Goal: Information Seeking & Learning: Learn about a topic

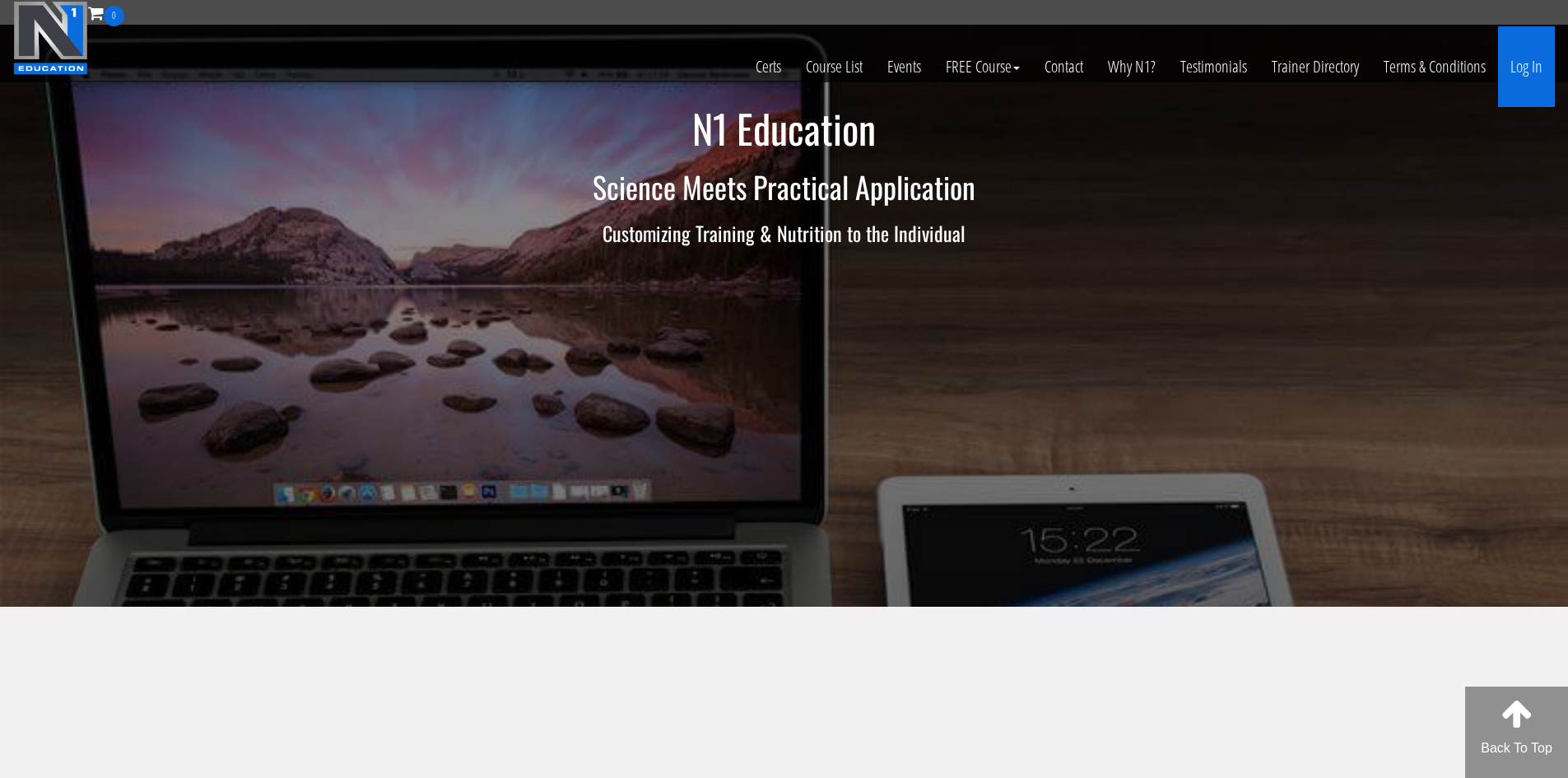
click at [1521, 52] on link "Log In" at bounding box center [1526, 66] width 56 height 81
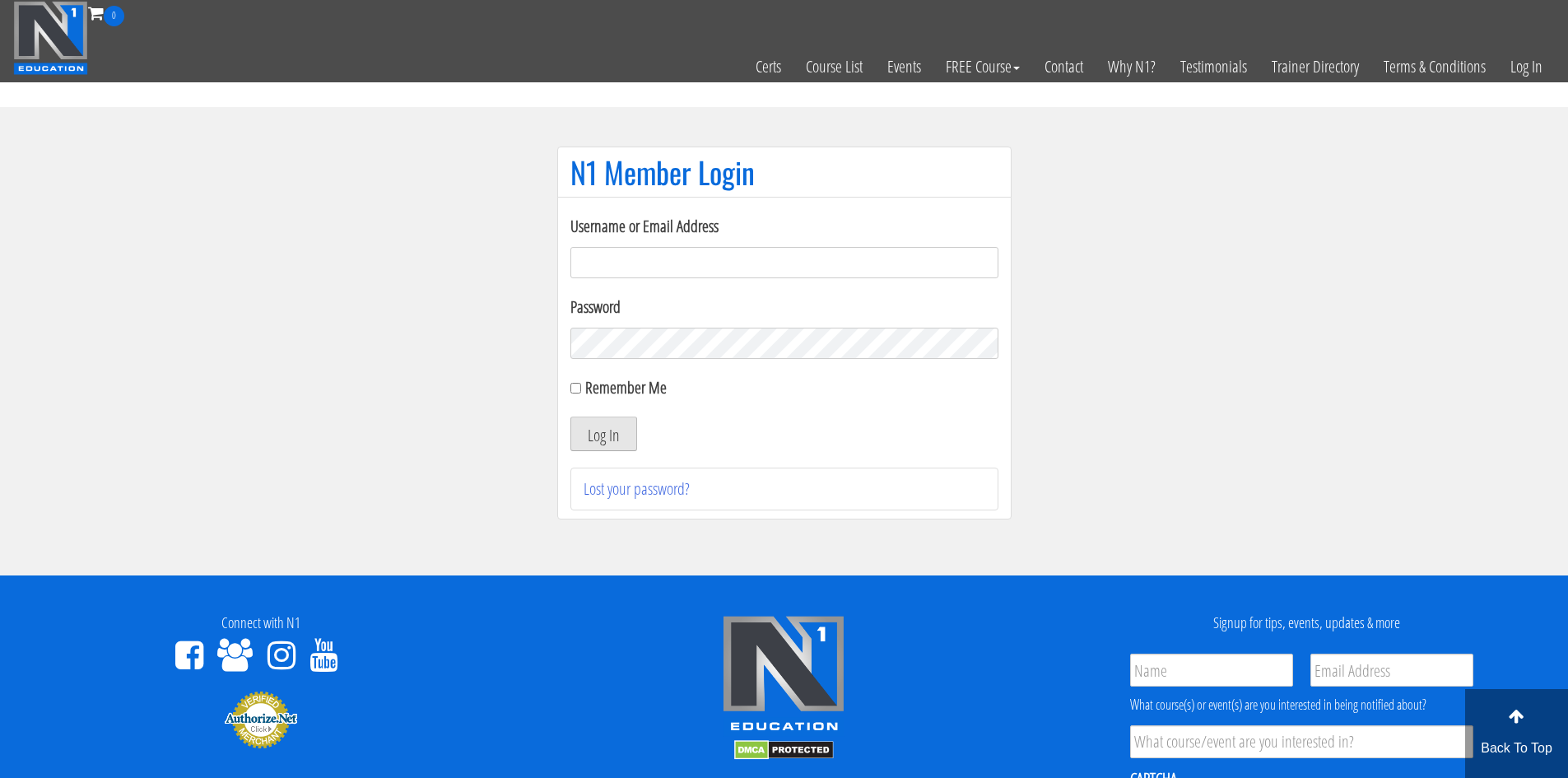
type input "[EMAIL_ADDRESS][DOMAIN_NAME]"
click at [629, 442] on button "Log In" at bounding box center [603, 434] width 67 height 35
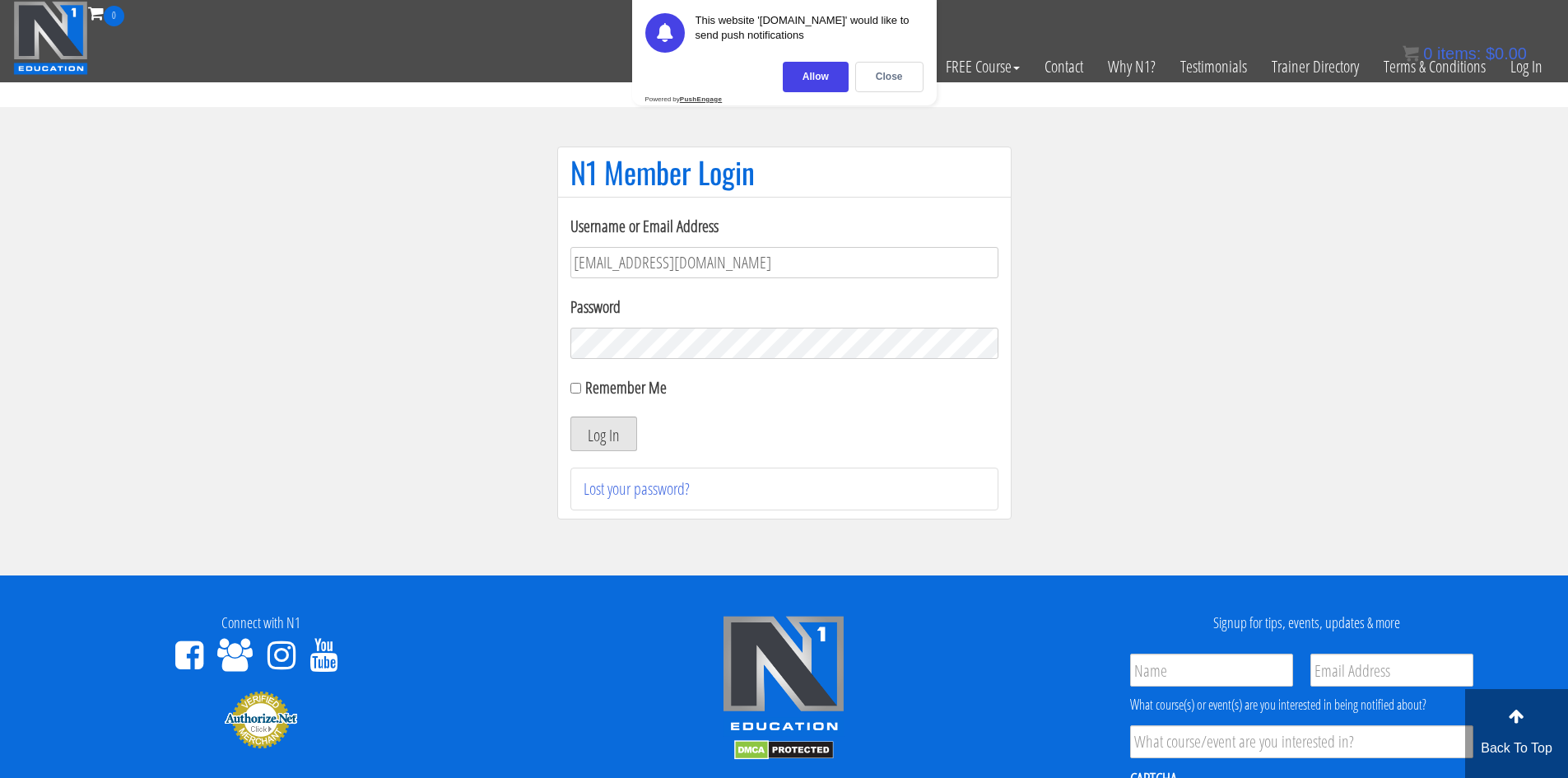
click at [609, 443] on button "Log In" at bounding box center [603, 434] width 67 height 35
click at [870, 61] on div "This website 'n1.education' would like to send push notifications Allow Close P…" at bounding box center [784, 52] width 304 height 105
click at [869, 76] on div "Close" at bounding box center [889, 77] width 68 height 30
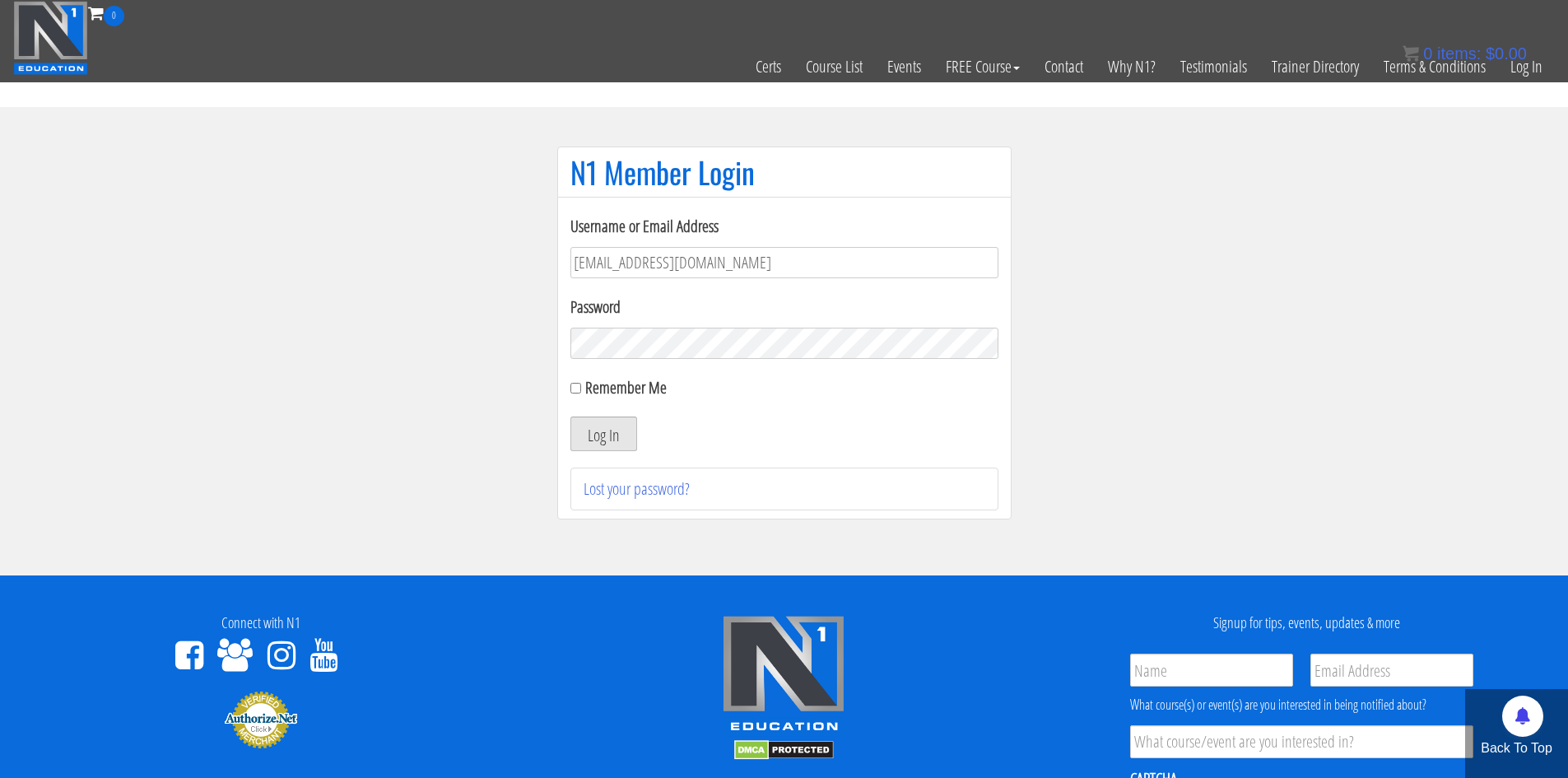
click at [606, 433] on button "Log In" at bounding box center [603, 434] width 67 height 35
drag, startPoint x: 751, startPoint y: 372, endPoint x: 808, endPoint y: 426, distance: 78.5
click at [808, 426] on div "Log In" at bounding box center [784, 434] width 428 height 35
drag, startPoint x: 807, startPoint y: 425, endPoint x: 800, endPoint y: 424, distance: 7.1
click at [801, 424] on div "Log In" at bounding box center [784, 434] width 428 height 35
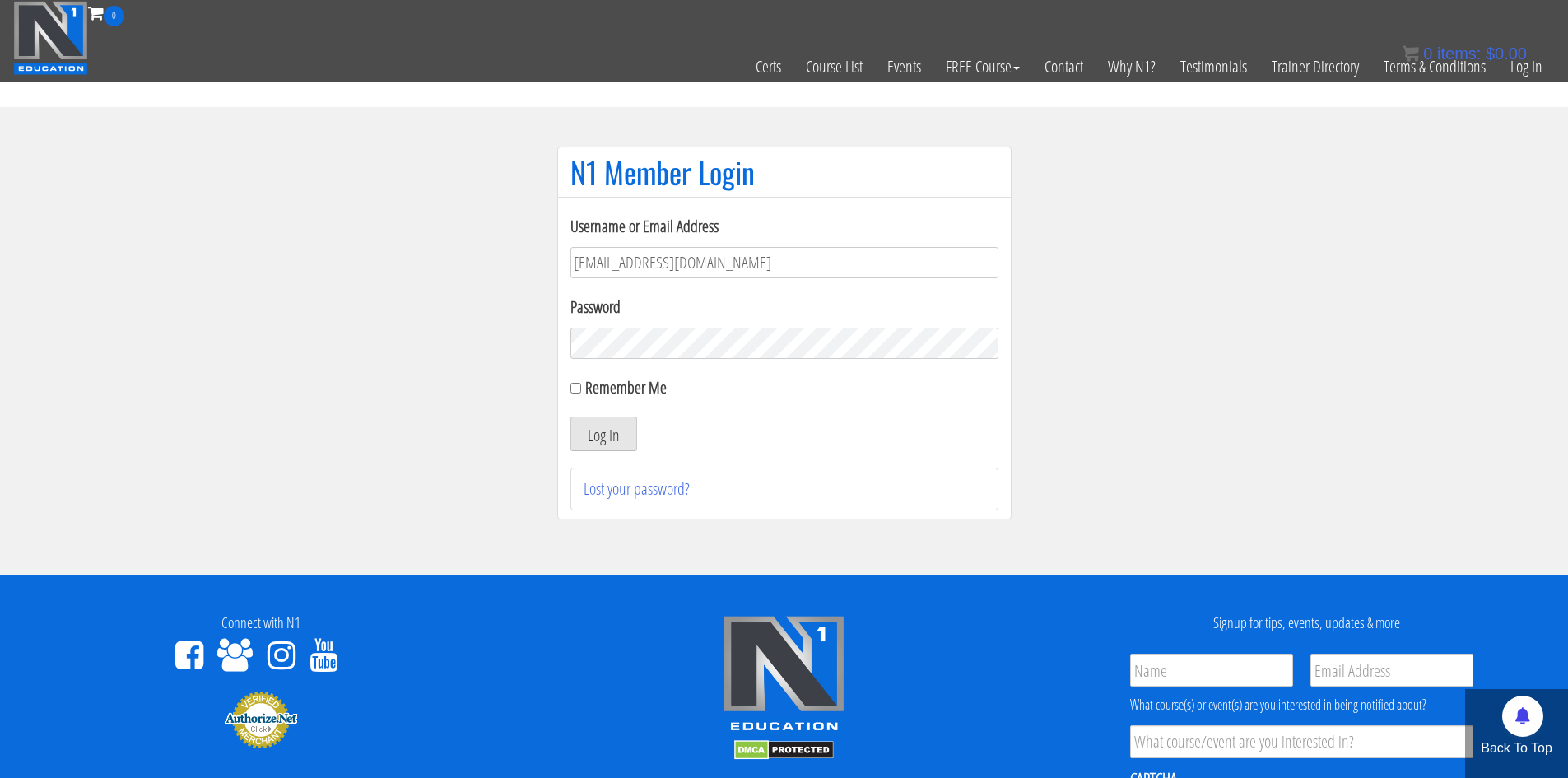
drag, startPoint x: 681, startPoint y: 426, endPoint x: 715, endPoint y: 433, distance: 34.7
click at [718, 429] on div "Log In" at bounding box center [784, 434] width 428 height 35
click at [714, 433] on div "Log In" at bounding box center [784, 434] width 428 height 35
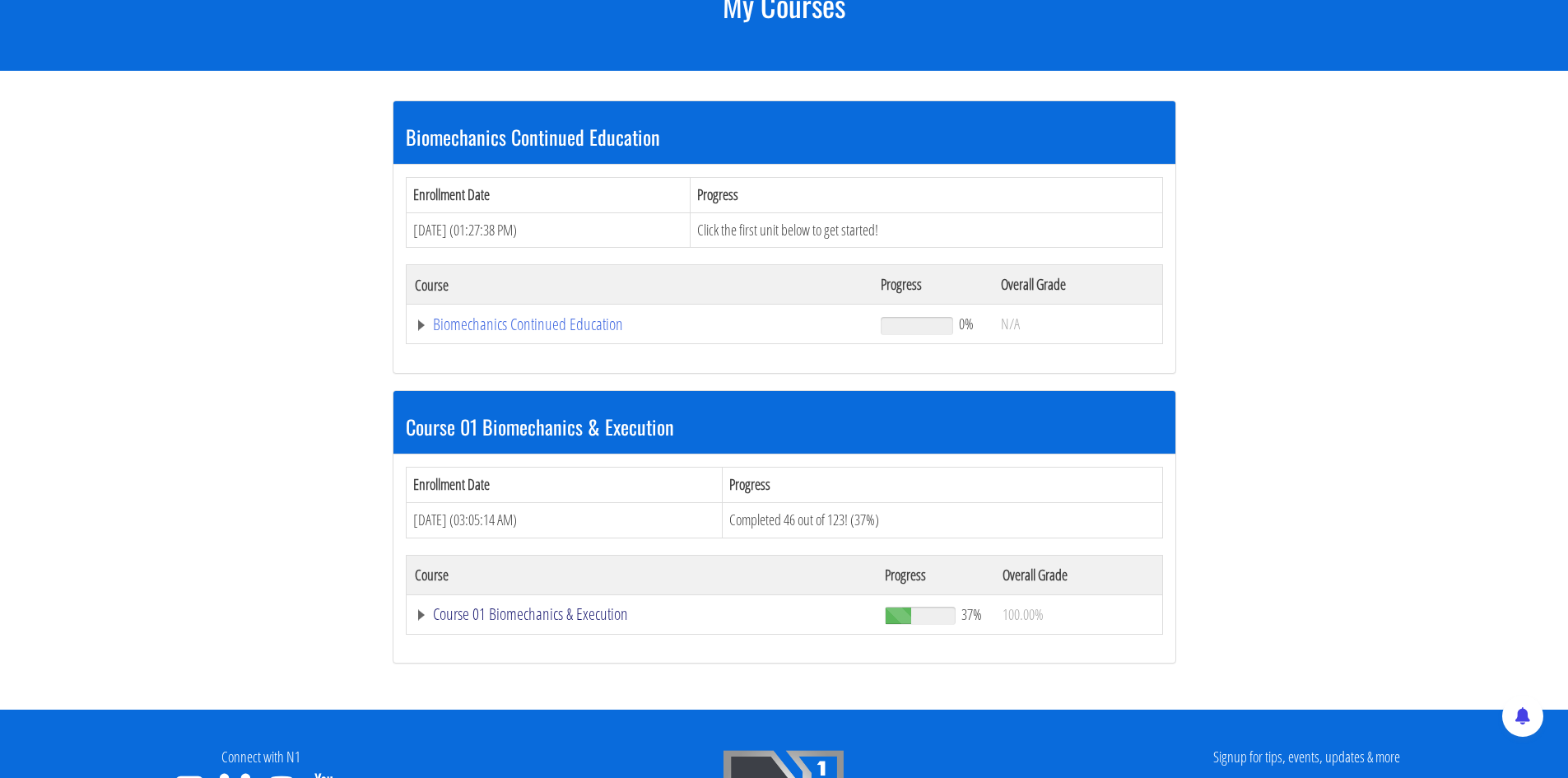
click at [515, 332] on link "Course 01 Biomechanics & Execution" at bounding box center [639, 323] width 450 height 17
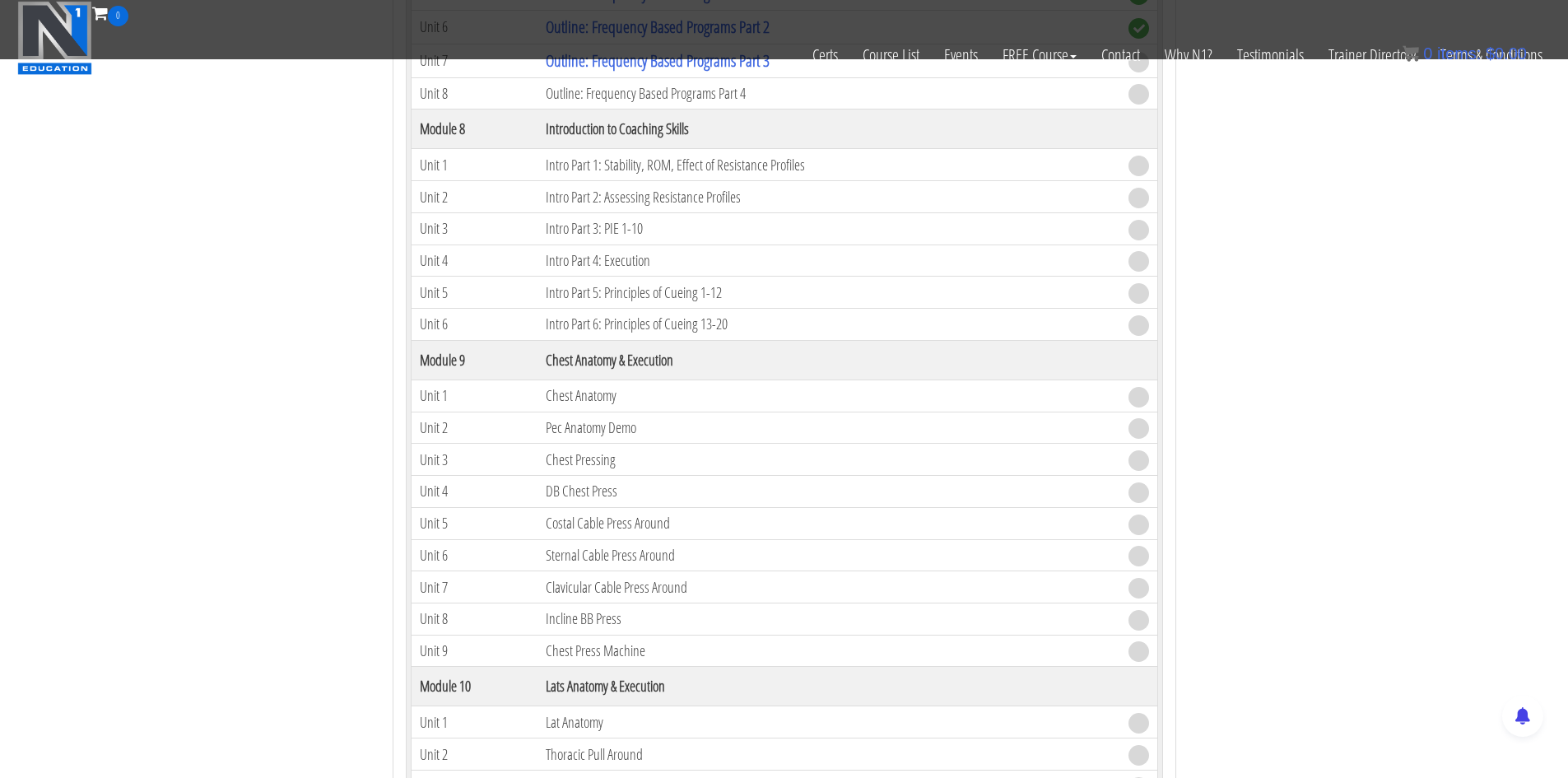
scroll to position [2222, 0]
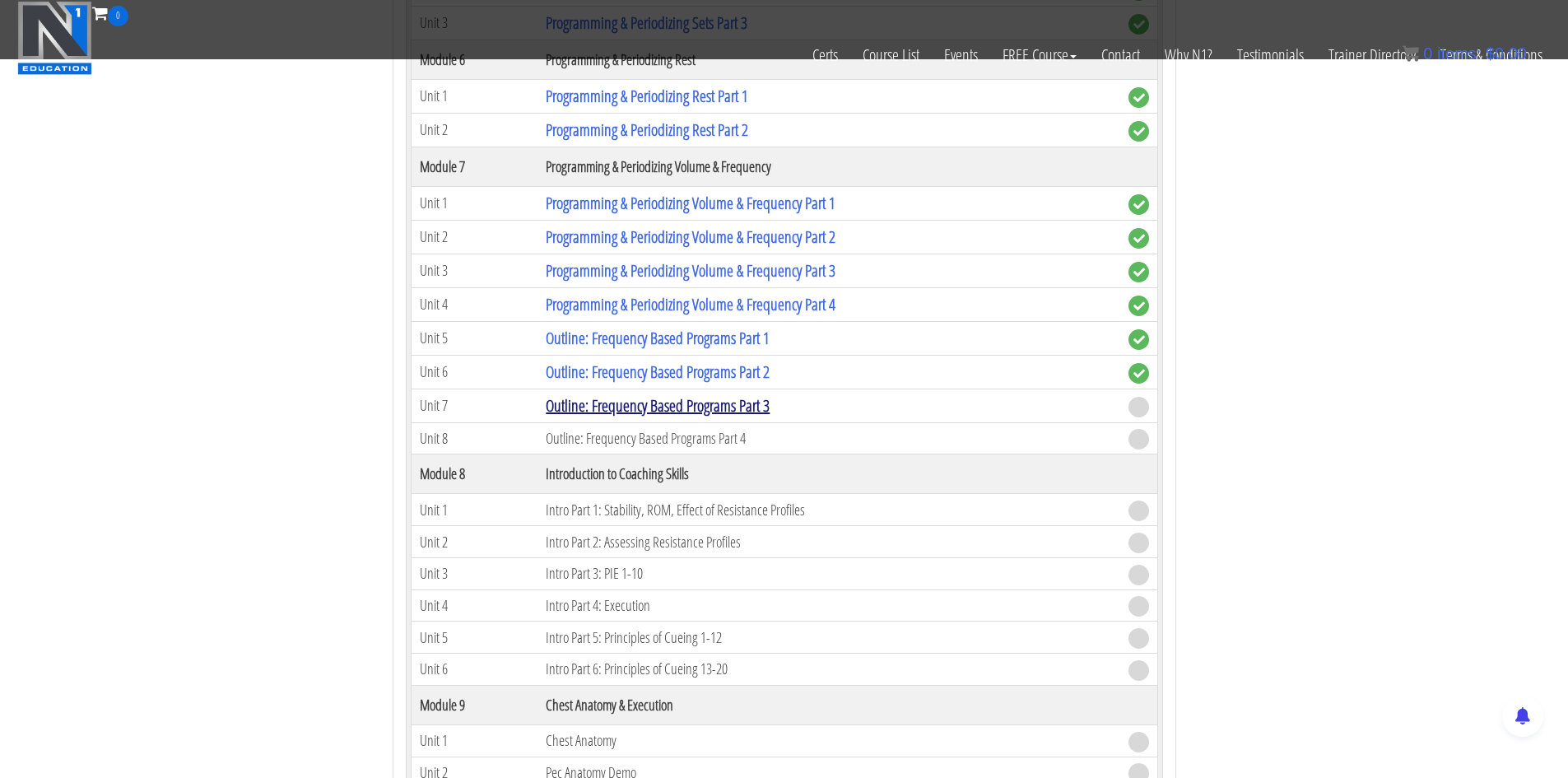
click at [667, 402] on link "Outline: Frequency Based Programs Part 3" at bounding box center [658, 405] width 223 height 22
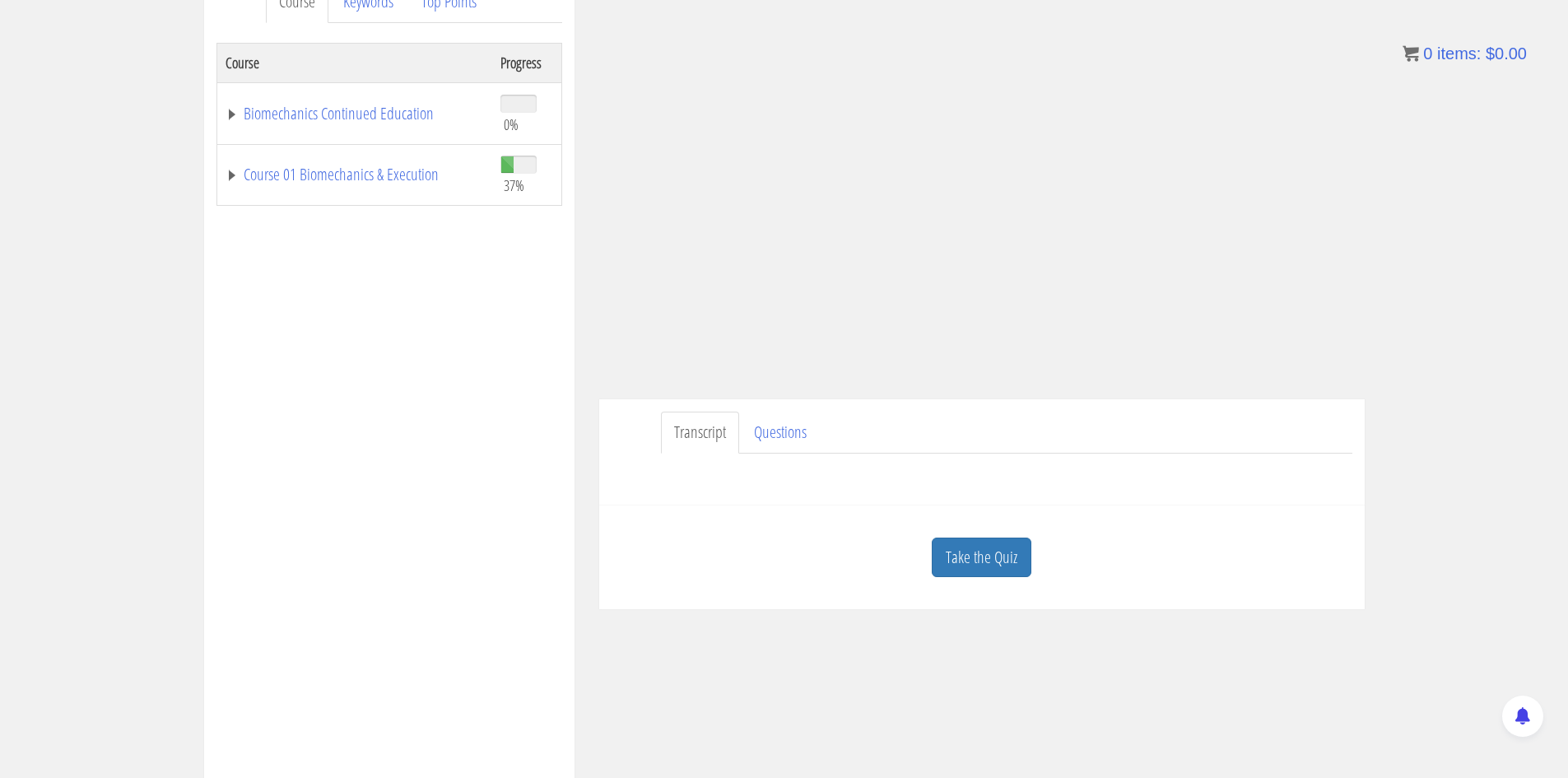
click at [1015, 553] on link "Take the Quiz" at bounding box center [981, 558] width 100 height 41
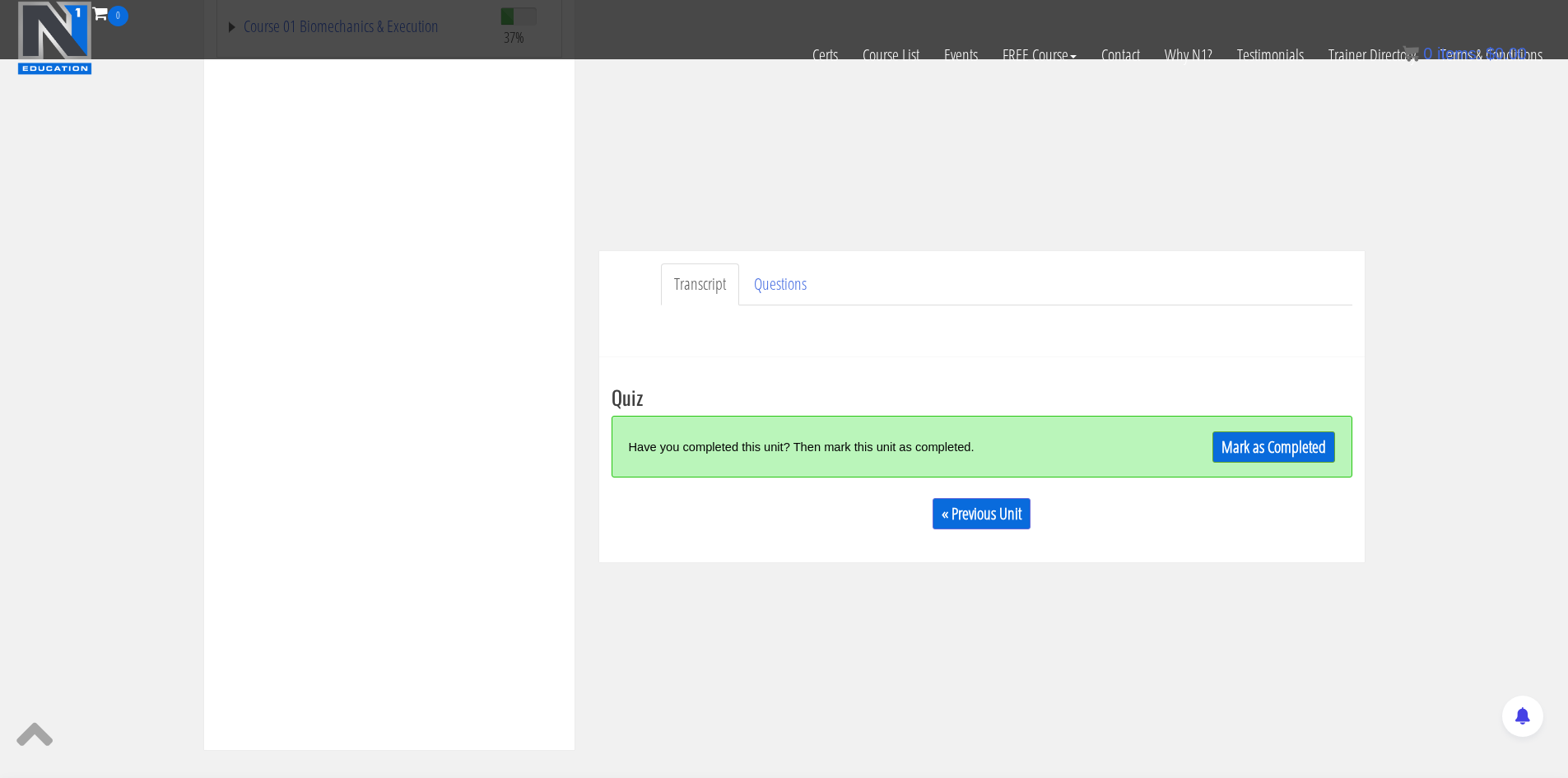
scroll to position [329, 0]
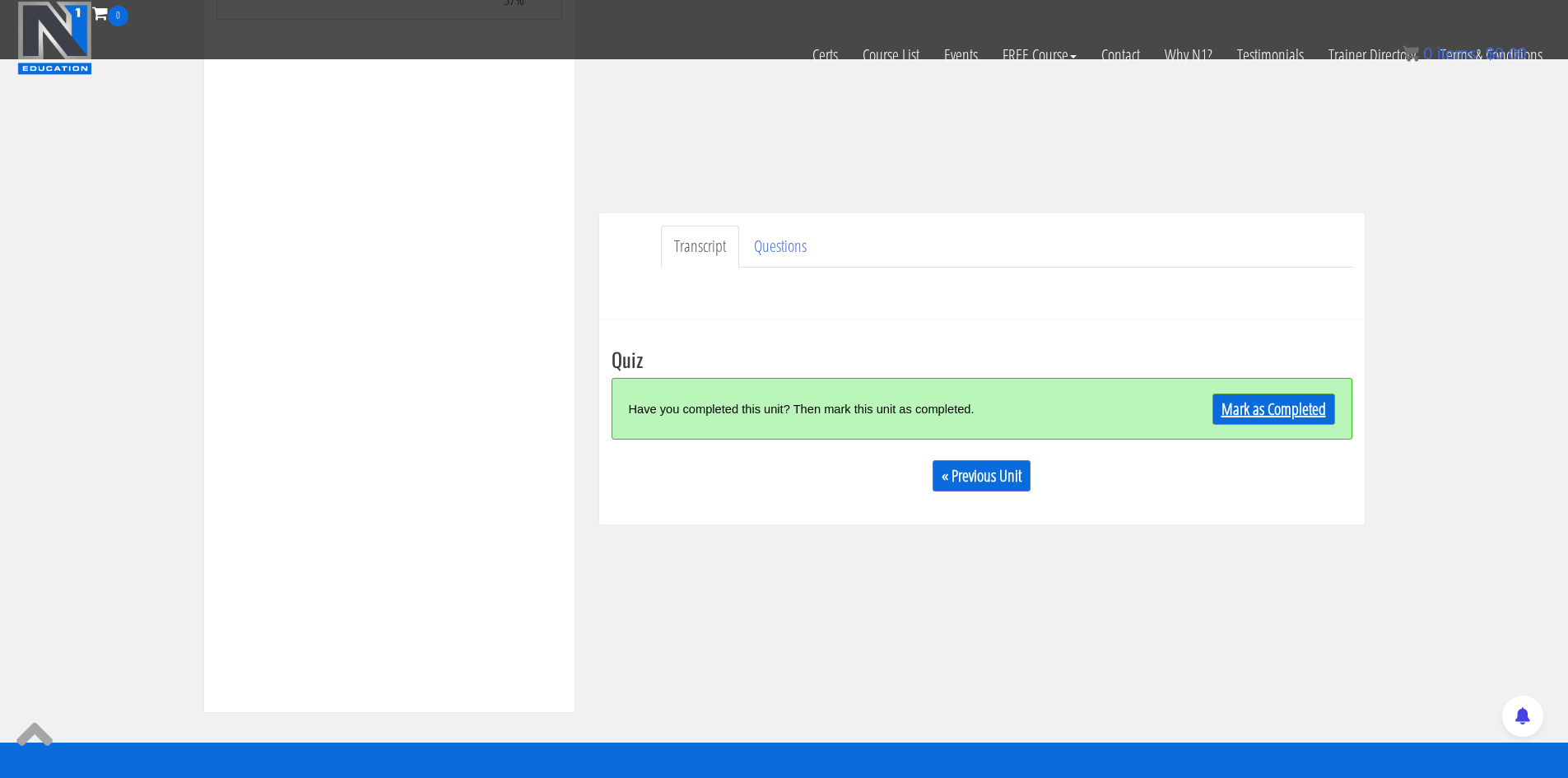
click at [1275, 412] on link "Mark as Completed" at bounding box center [1274, 409] width 122 height 31
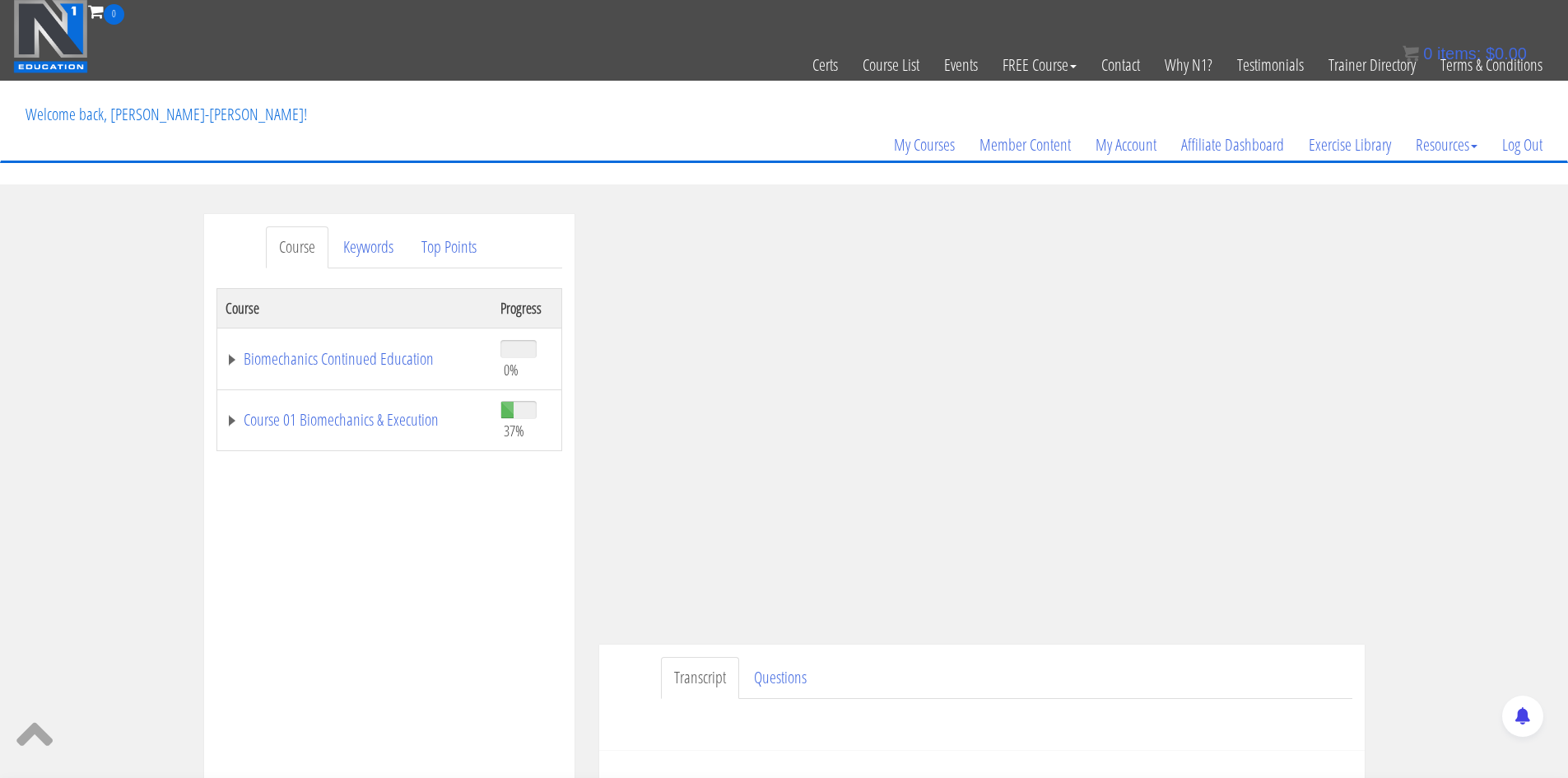
scroll to position [0, 0]
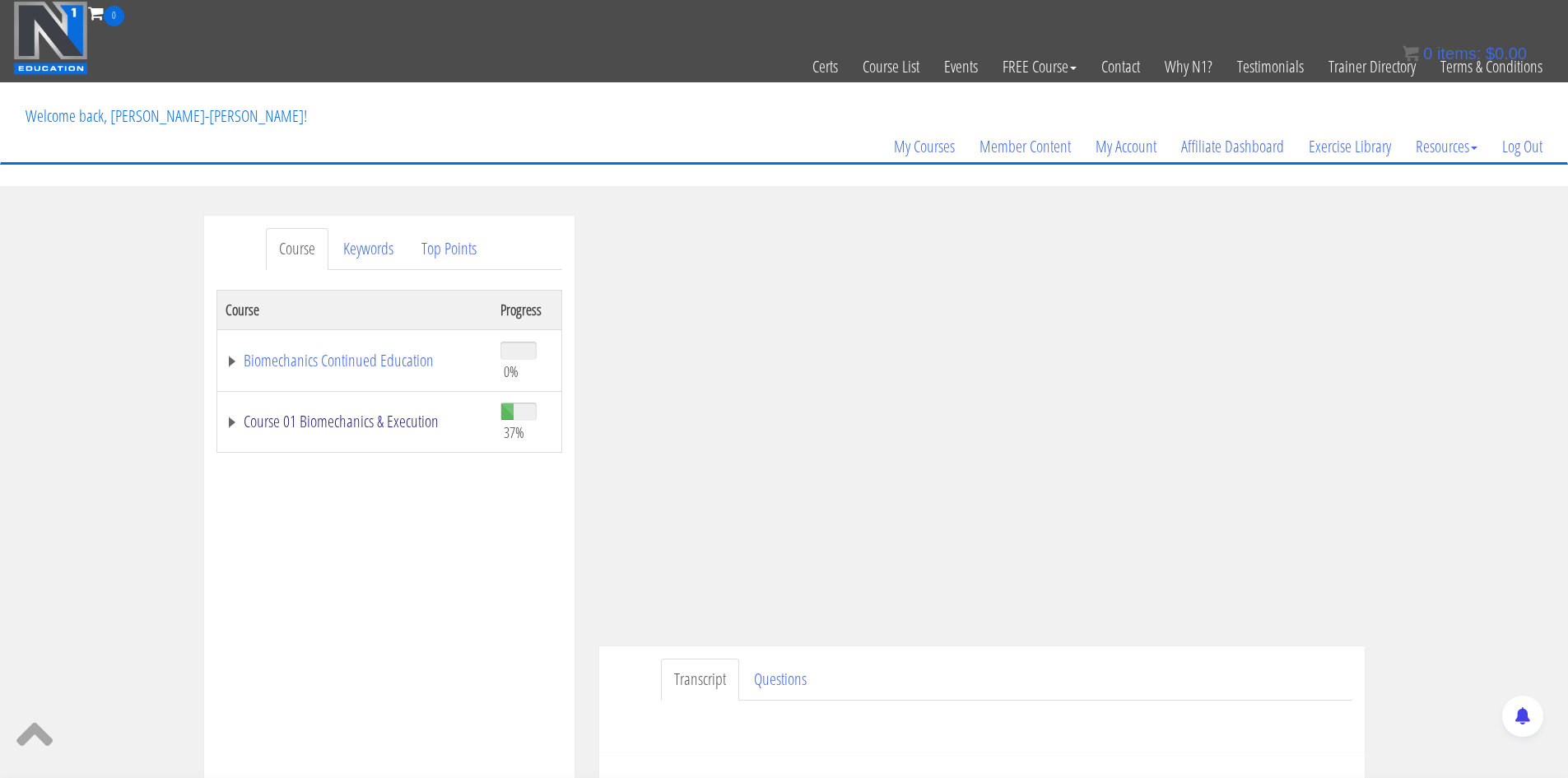
click at [409, 426] on link "Course 01 Biomechanics & Execution" at bounding box center [355, 421] width 258 height 17
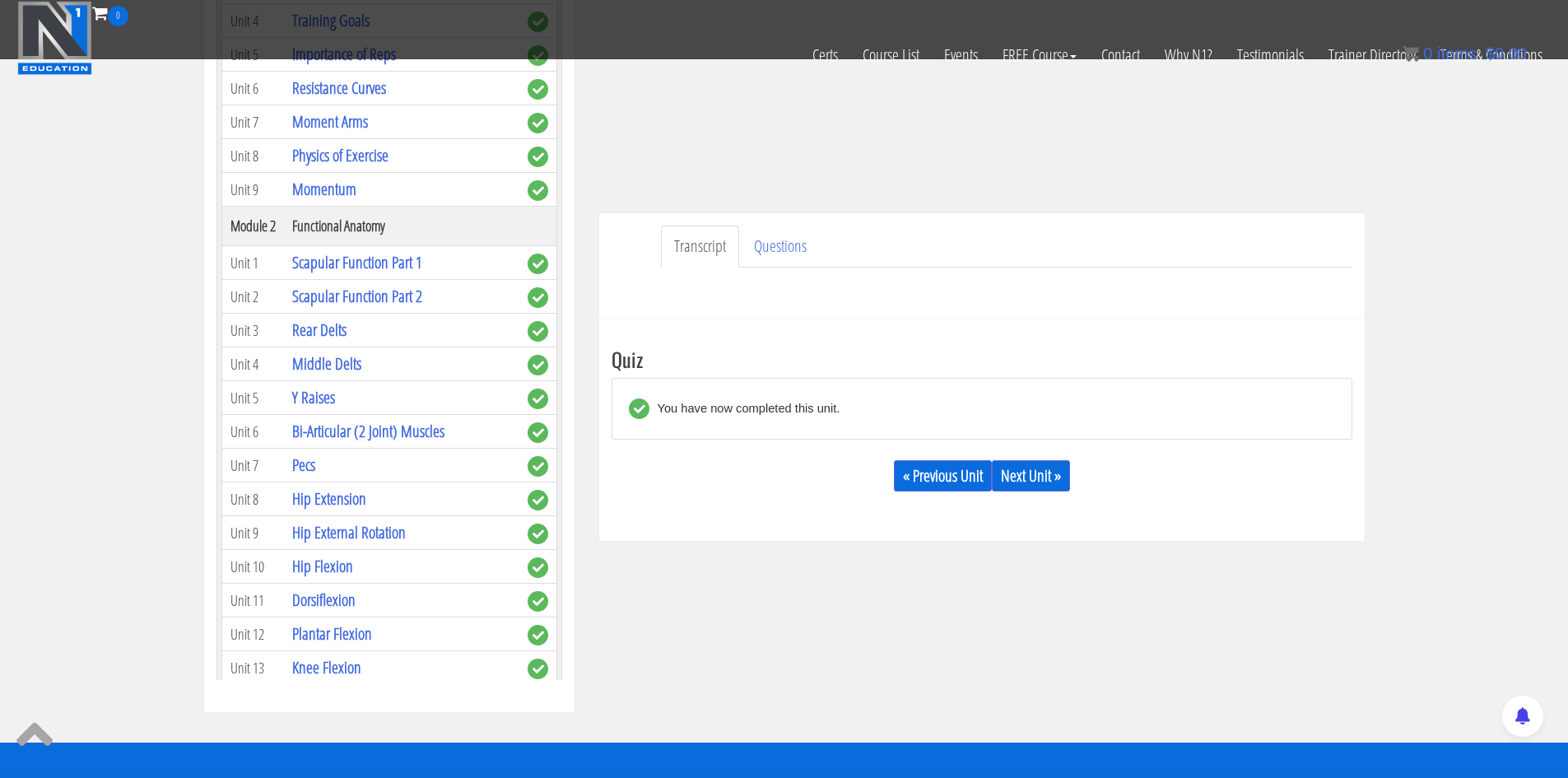
scroll to position [164, 0]
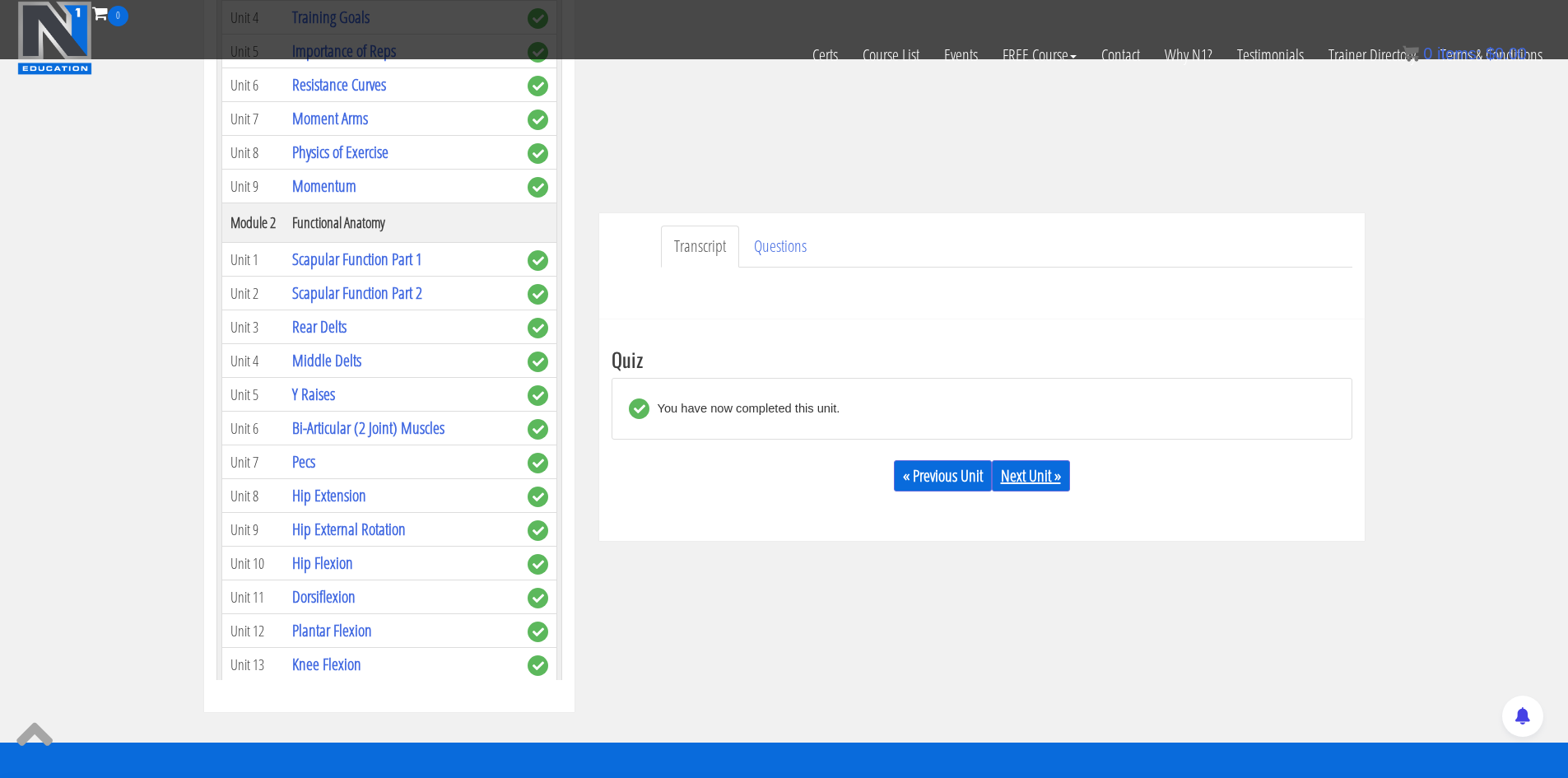
click at [1021, 483] on link "Next Unit »" at bounding box center [1031, 476] width 78 height 31
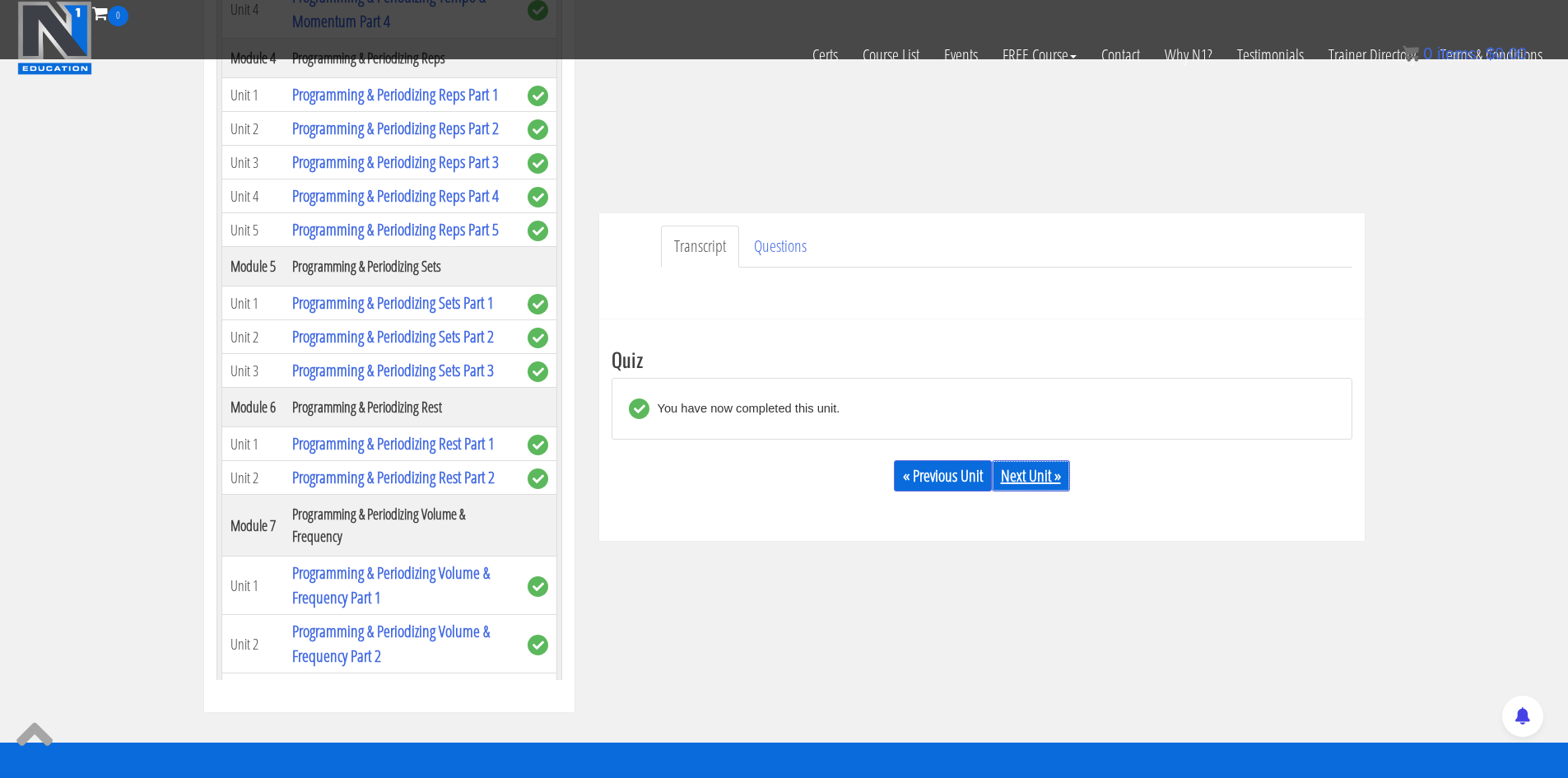
scroll to position [1481, 0]
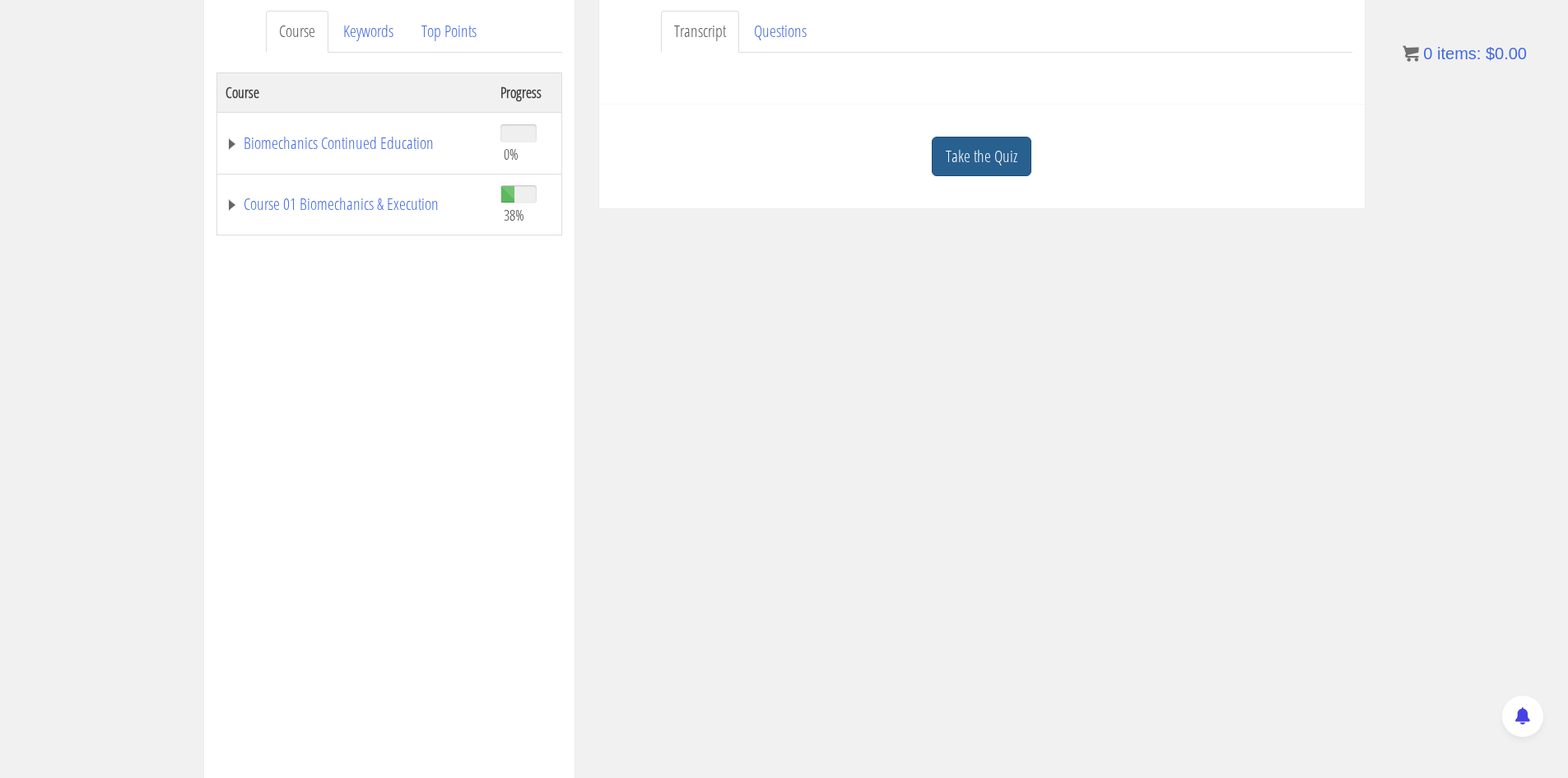
scroll to position [247, 0]
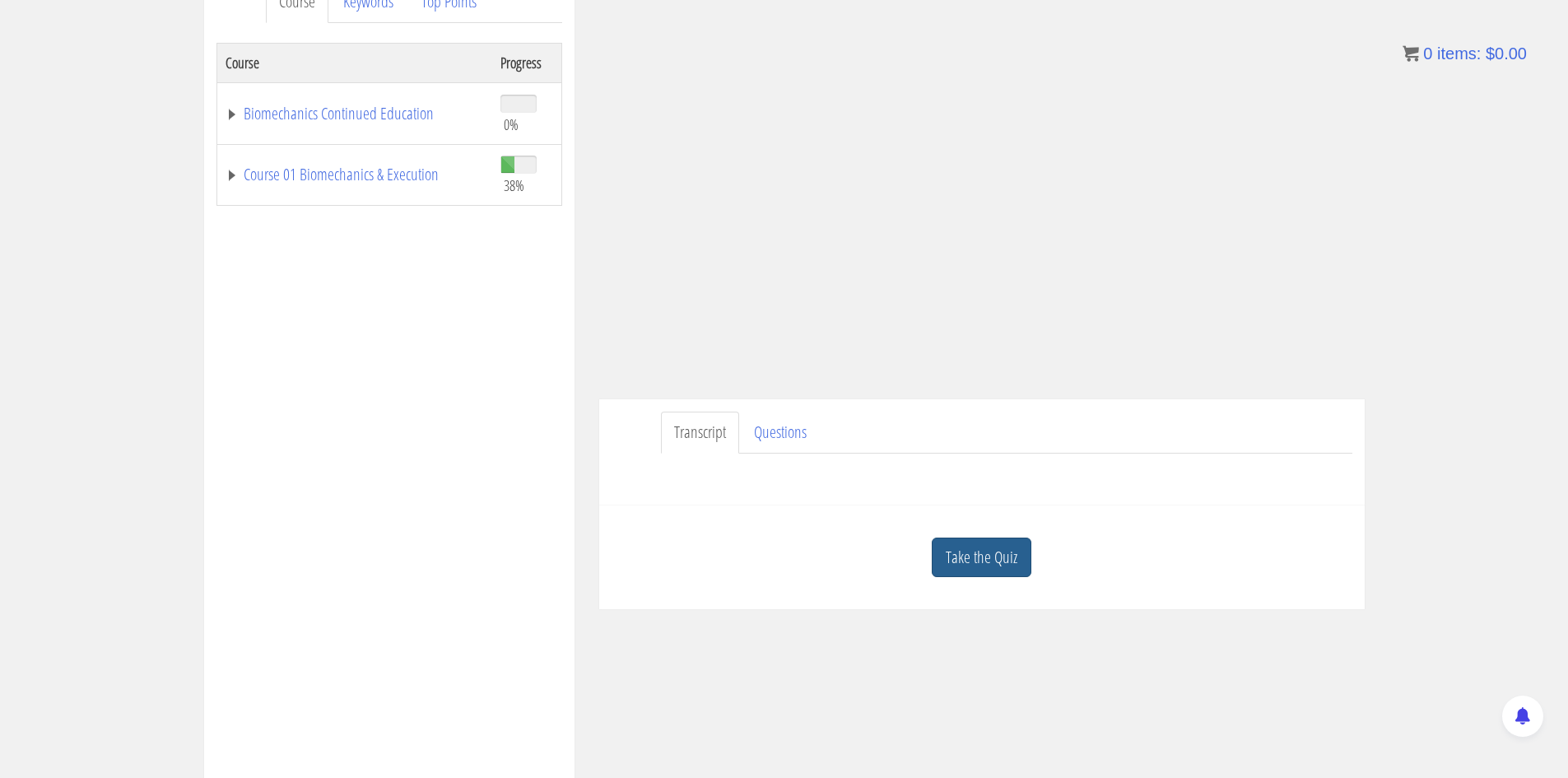
click at [998, 574] on link "Take the Quiz" at bounding box center [981, 558] width 100 height 41
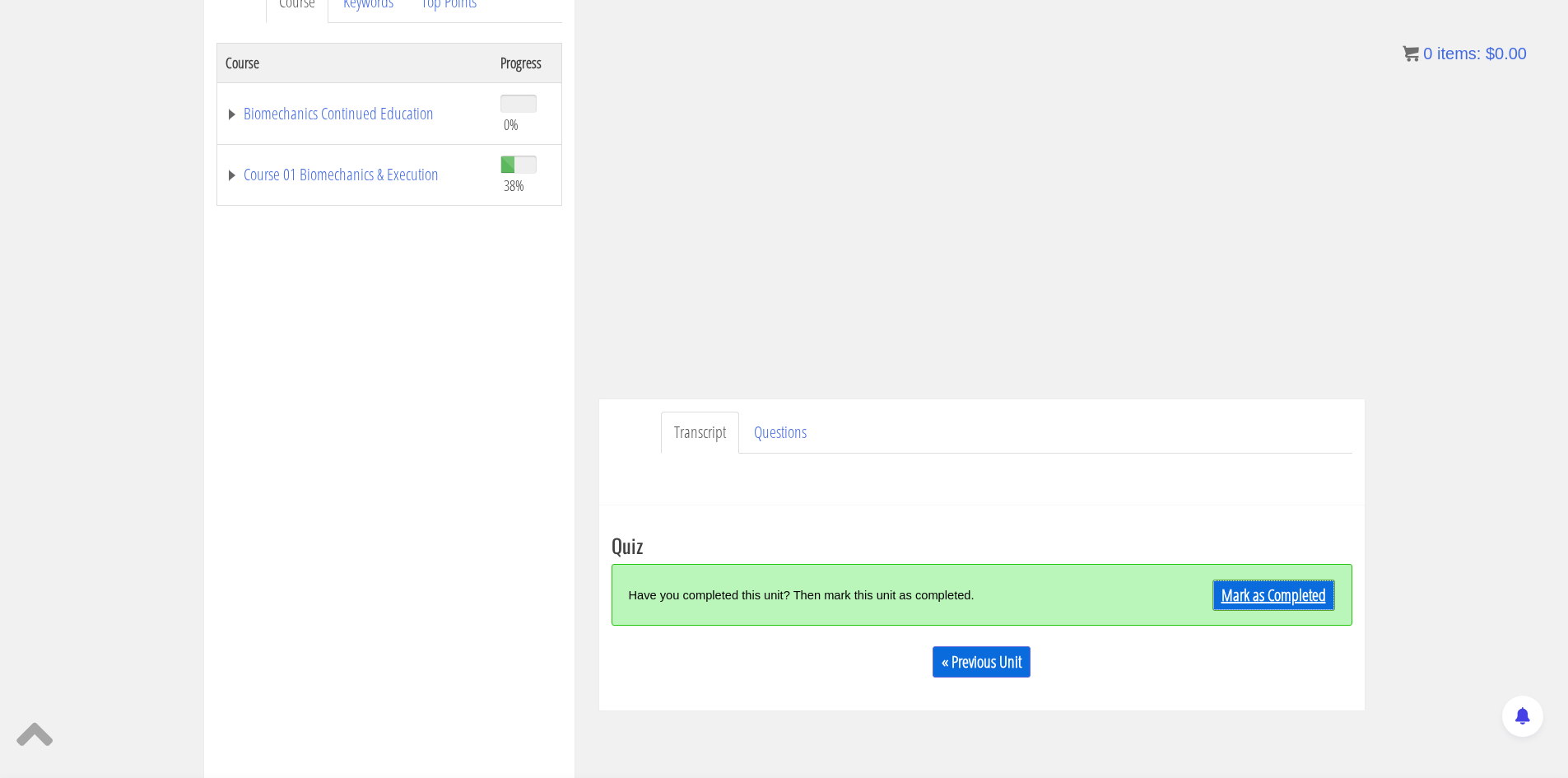
click at [1287, 579] on div "Mark as Completed" at bounding box center [1243, 594] width 186 height 35
click at [1222, 579] on div "Mark as Completed" at bounding box center [1243, 594] width 186 height 35
click at [1257, 589] on link "Mark as Completed" at bounding box center [1274, 594] width 122 height 31
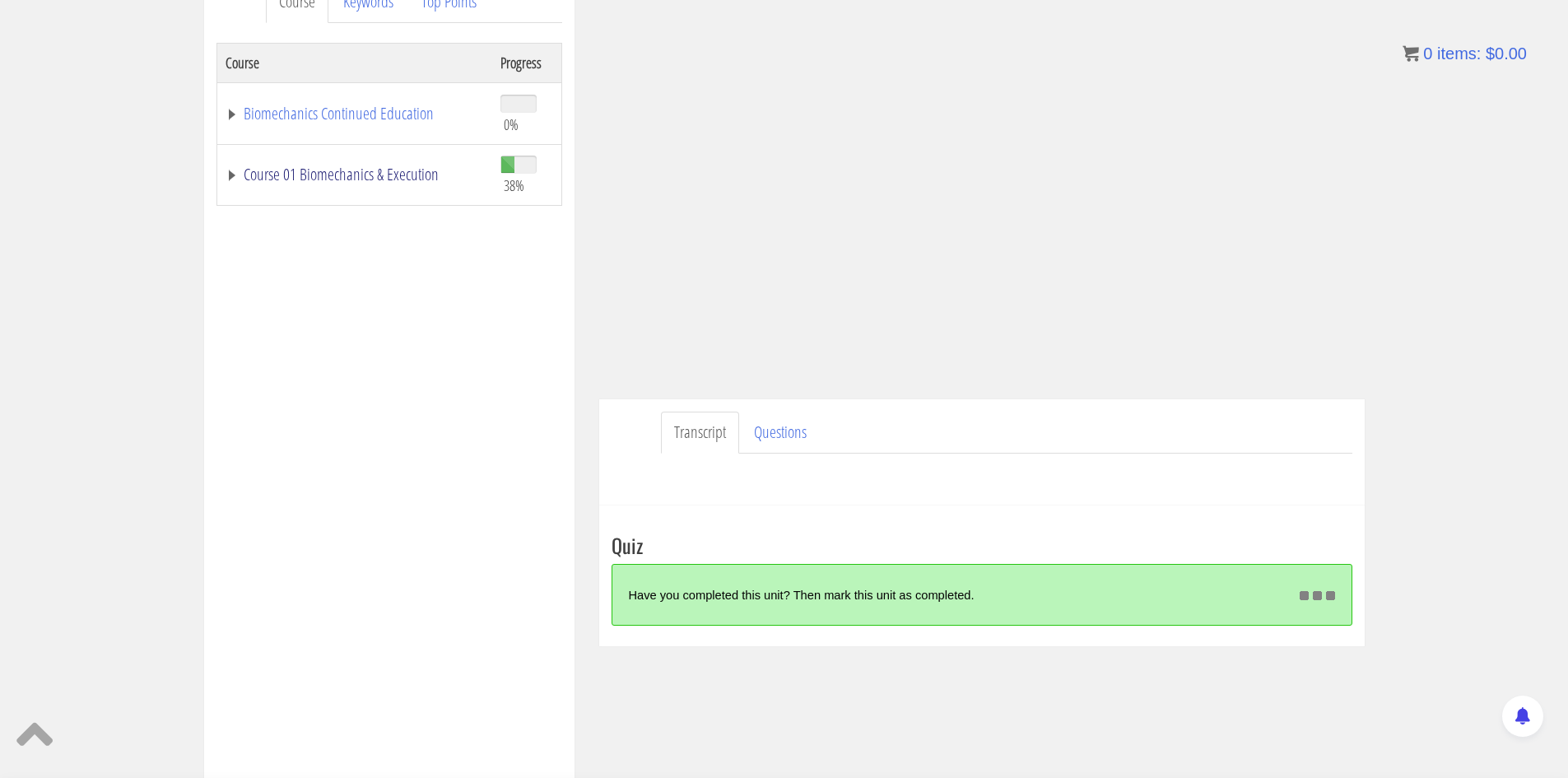
click at [415, 185] on td "Course 01 Biomechanics & Execution" at bounding box center [355, 175] width 276 height 62
click at [398, 175] on link "Course 01 Biomechanics & Execution" at bounding box center [355, 174] width 258 height 17
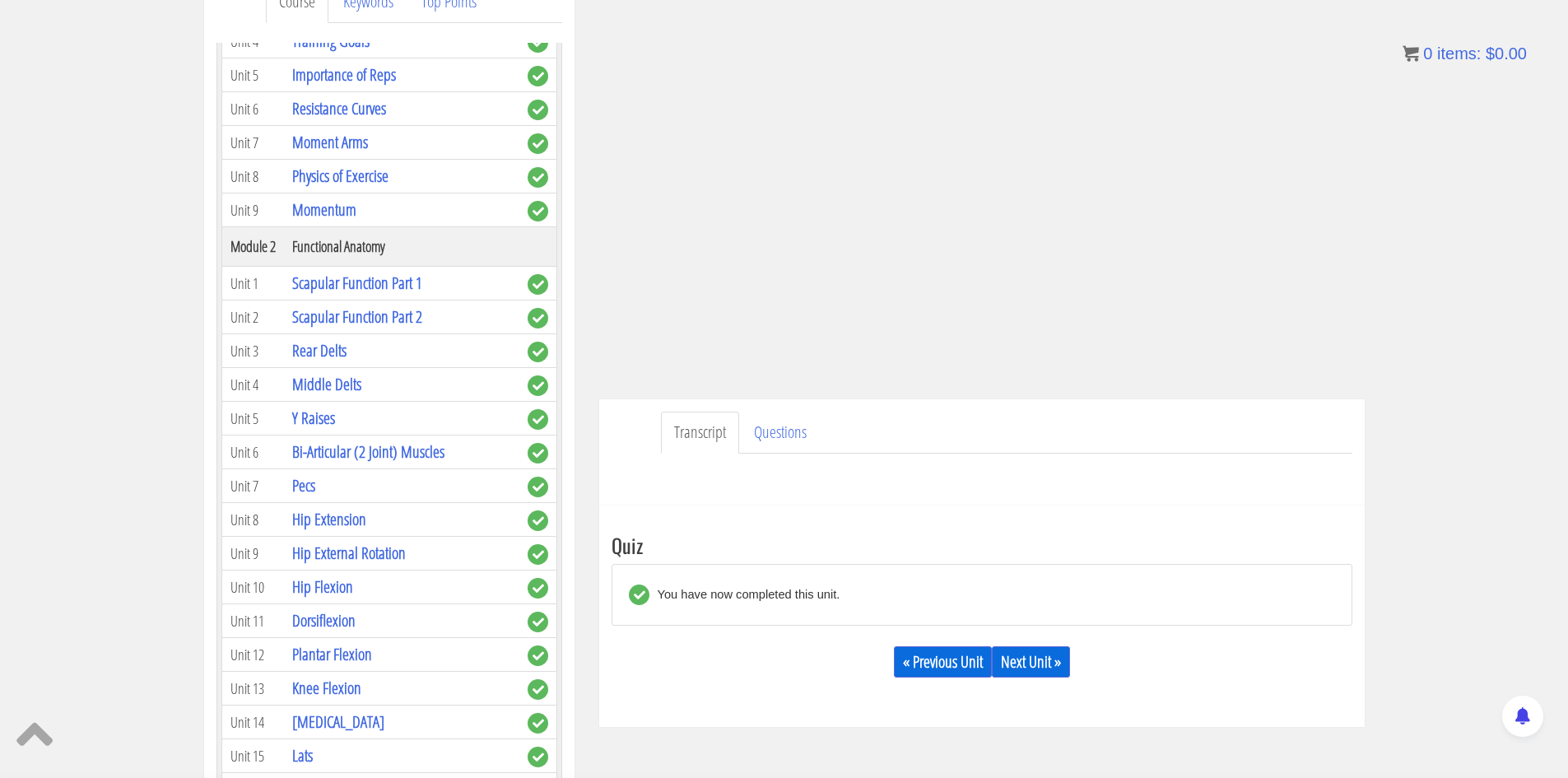
scroll to position [576, 0]
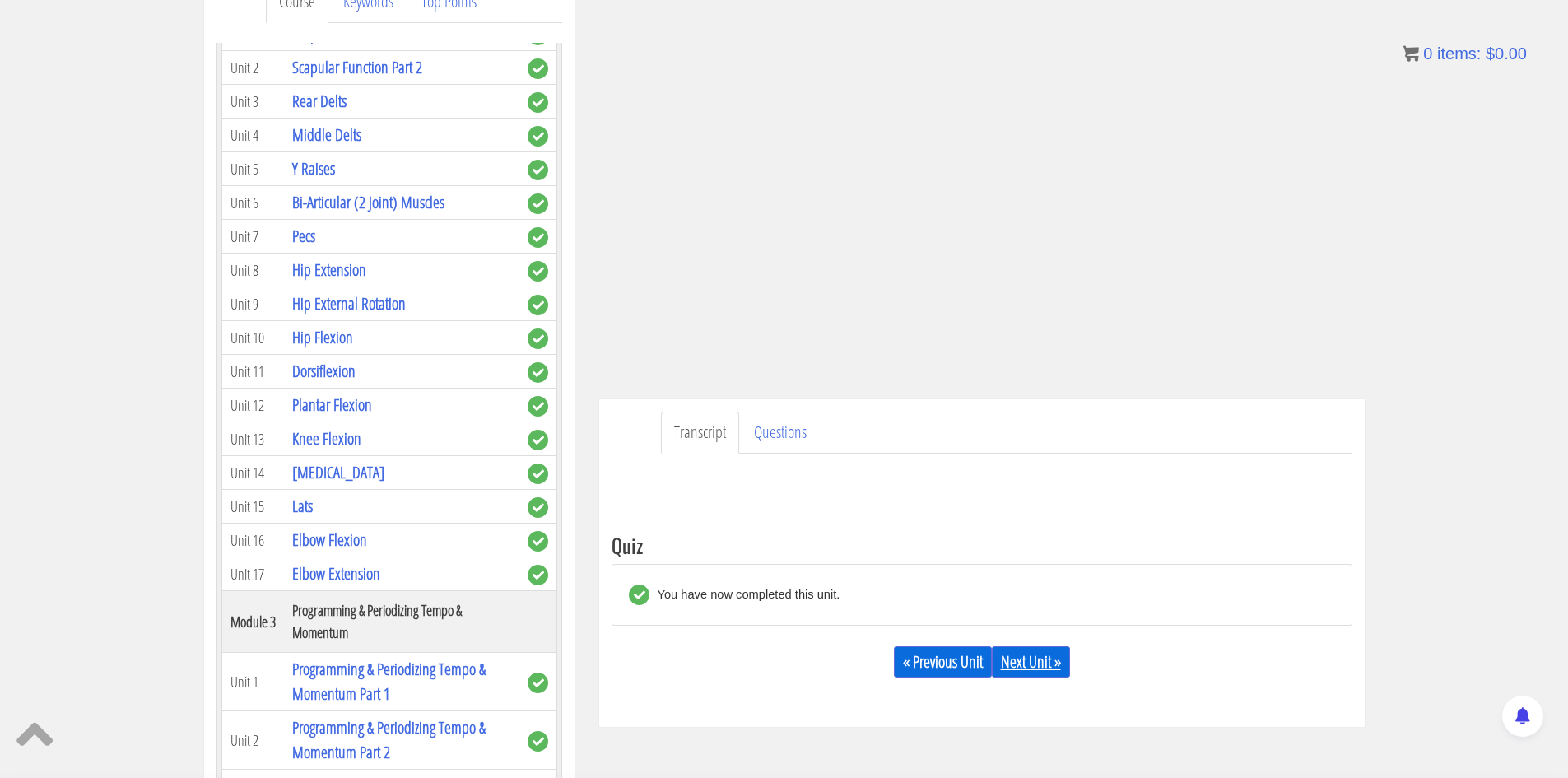
click at [1027, 652] on link "Next Unit »" at bounding box center [1031, 661] width 78 height 31
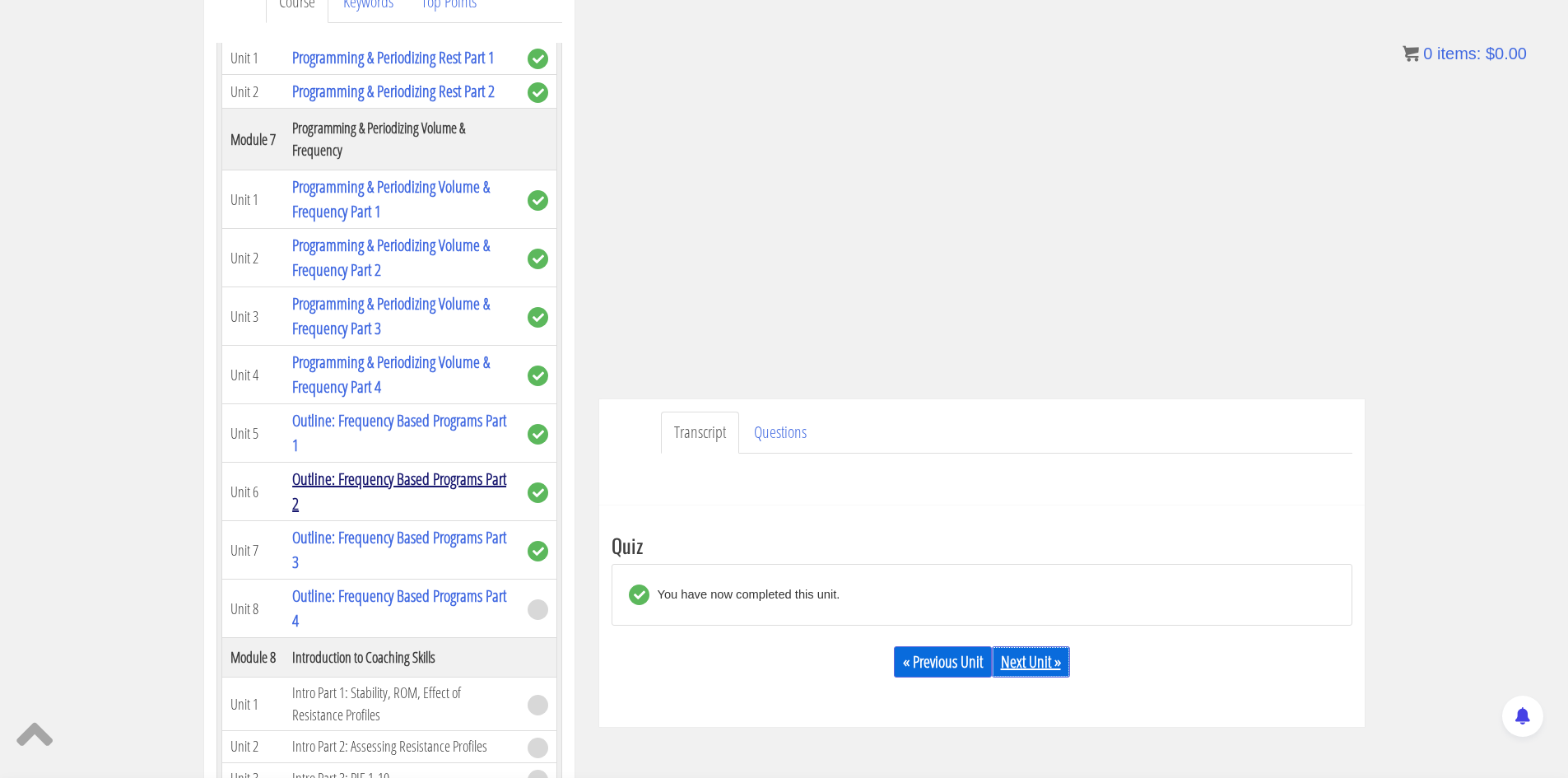
scroll to position [1810, 0]
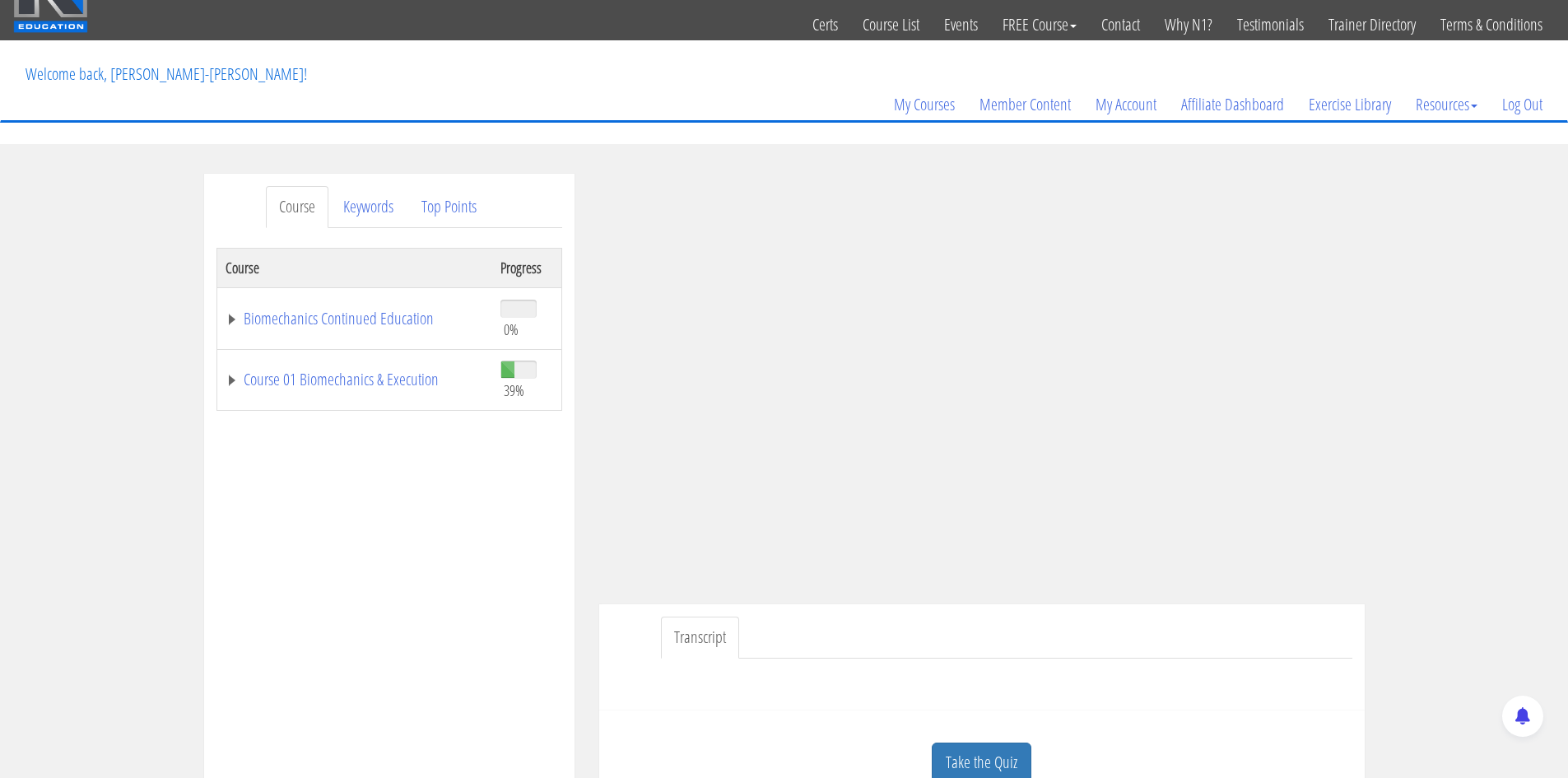
scroll to position [83, 0]
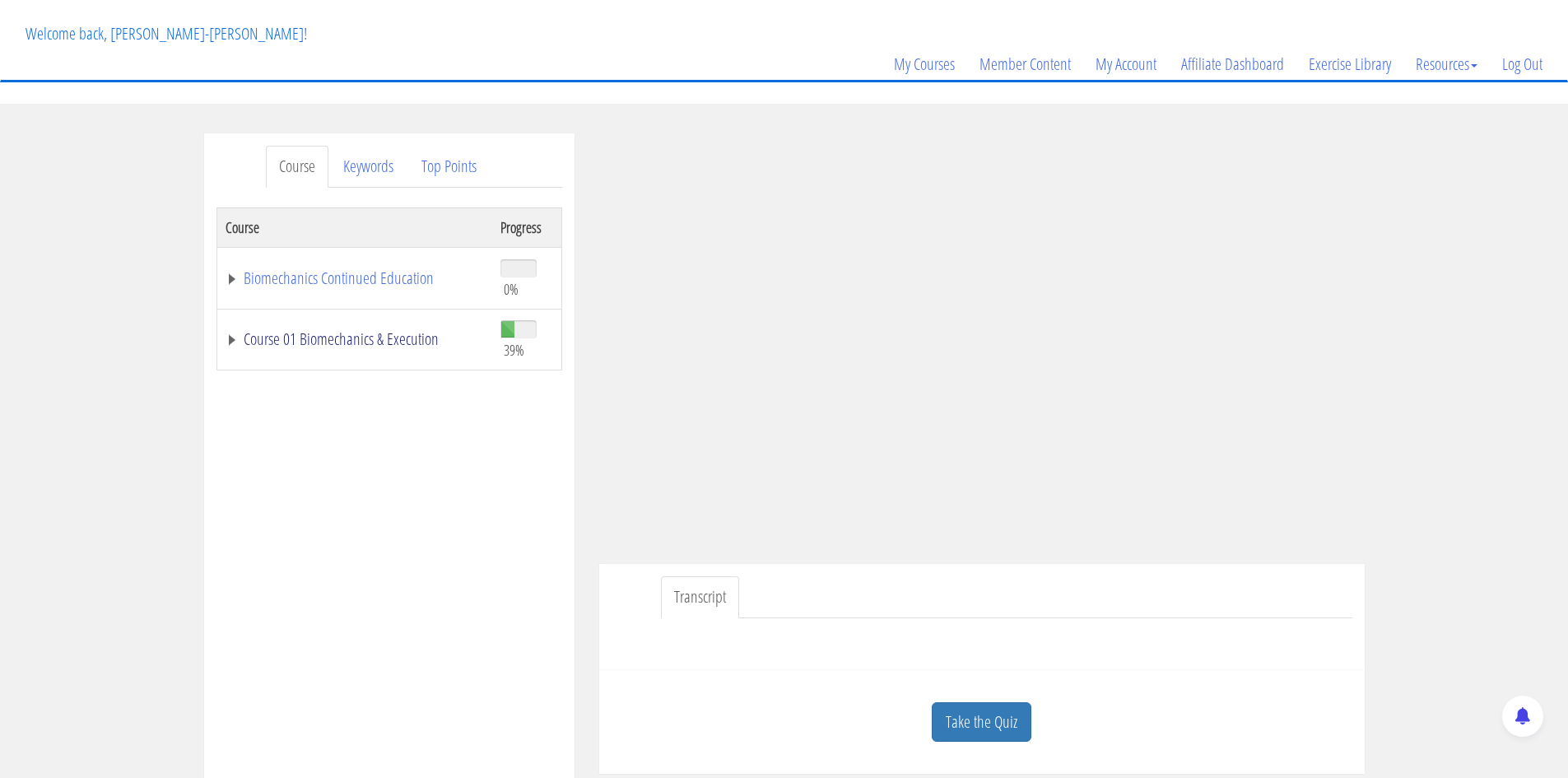
click at [412, 340] on link "Course 01 Biomechanics & Execution" at bounding box center [355, 339] width 258 height 17
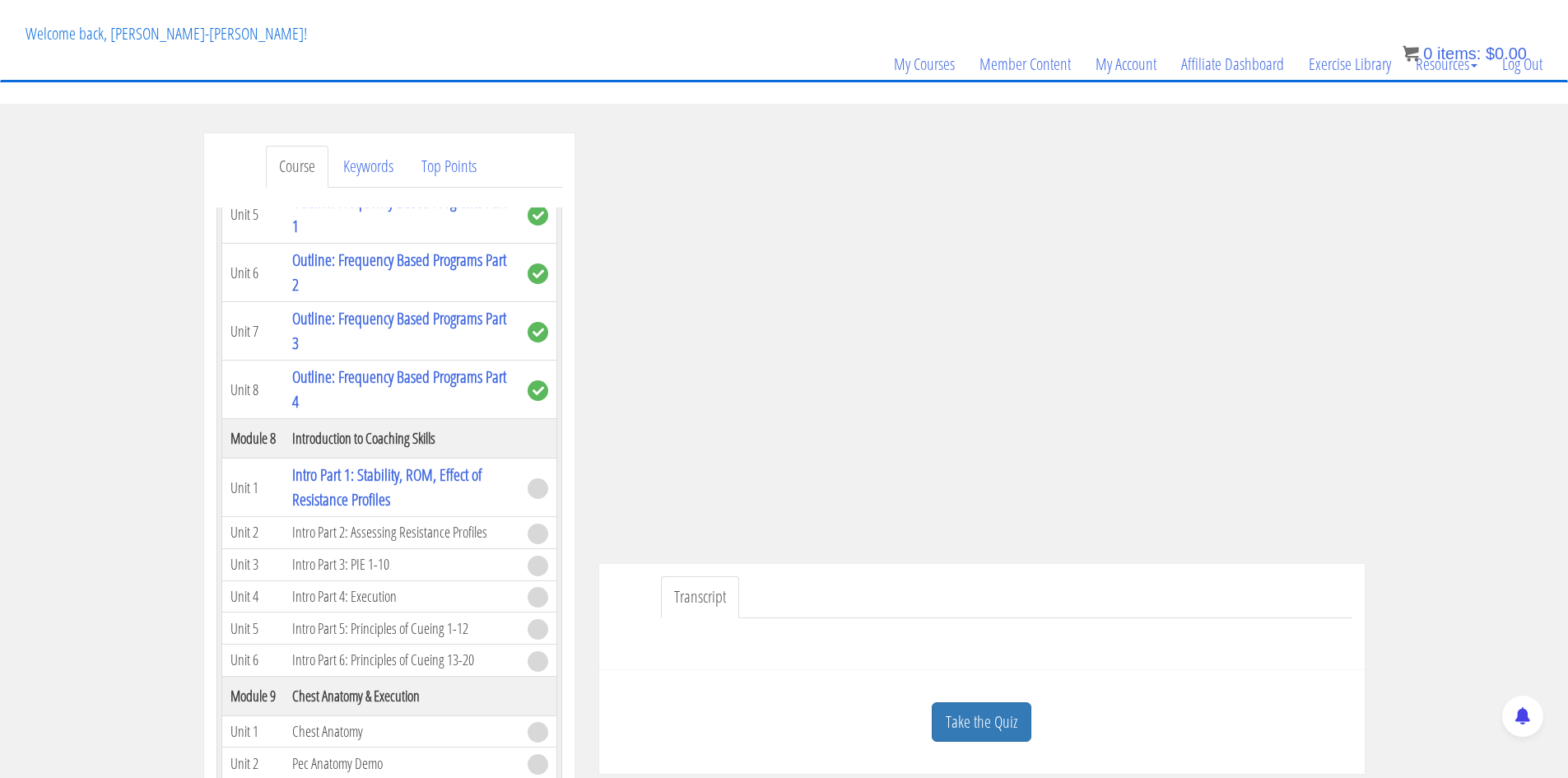
scroll to position [2222, 0]
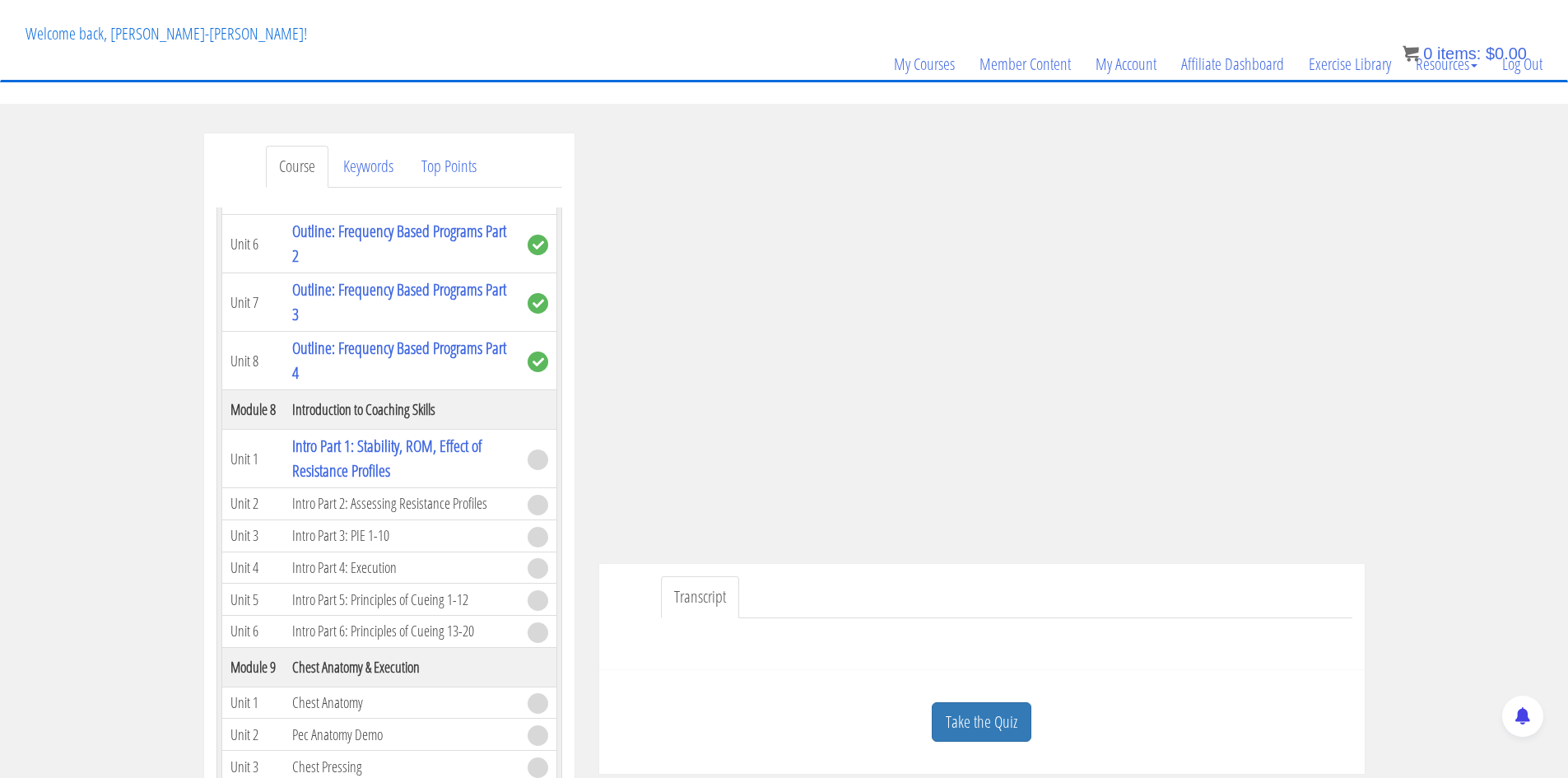
click at [1040, 623] on div at bounding box center [981, 637] width 741 height 40
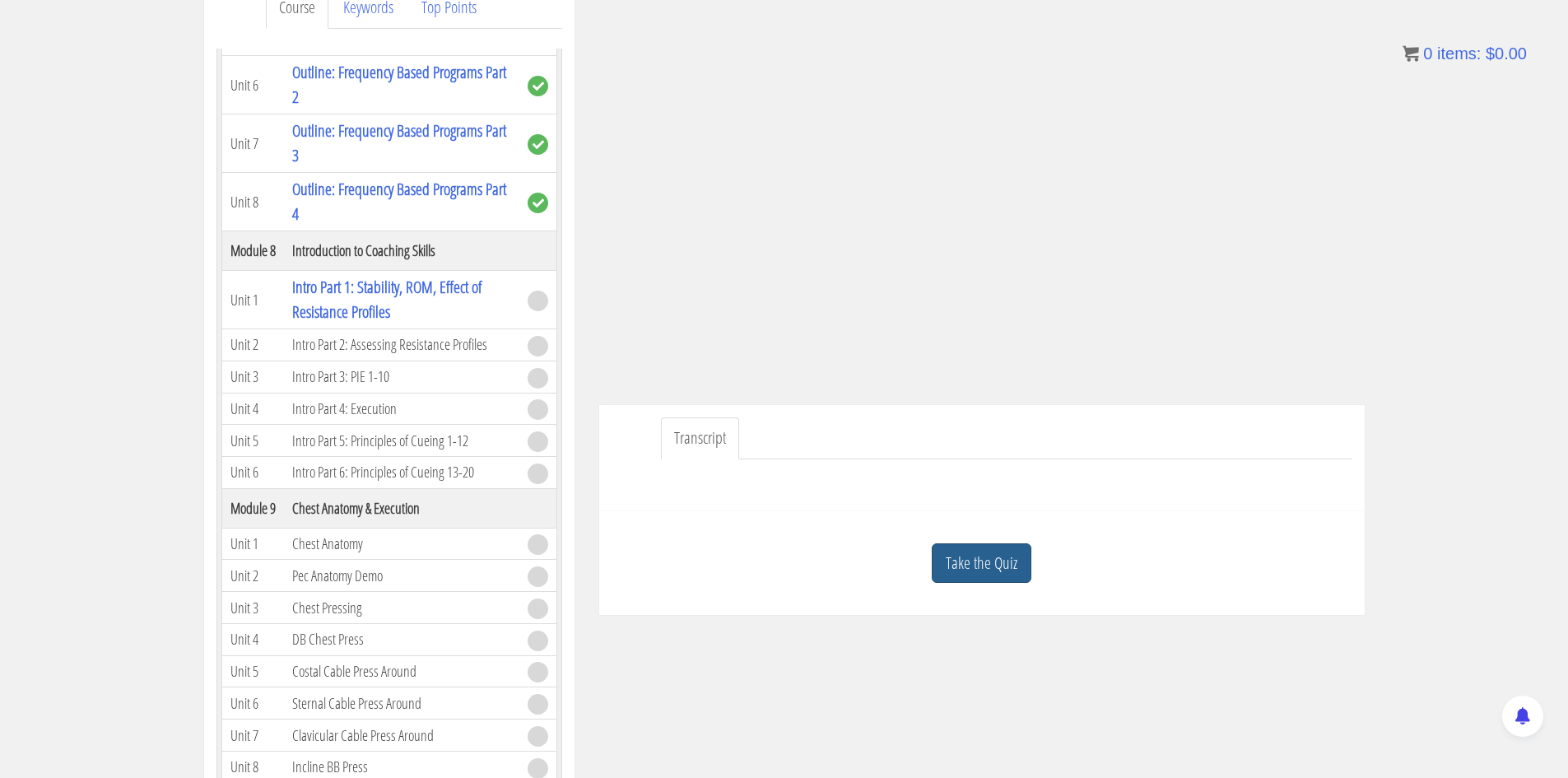
scroll to position [247, 0]
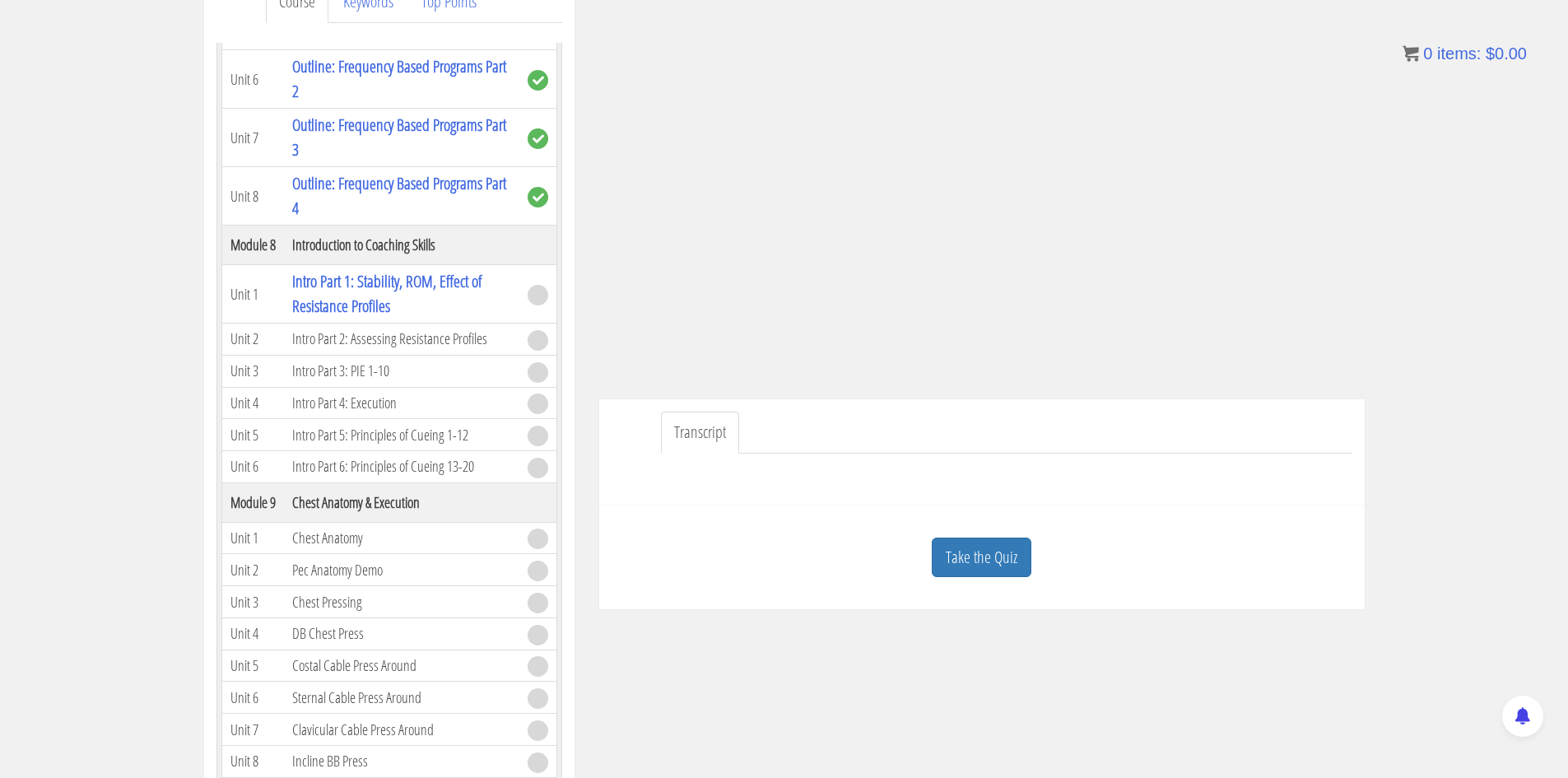
click at [997, 560] on link "Take the Quiz" at bounding box center [981, 558] width 100 height 41
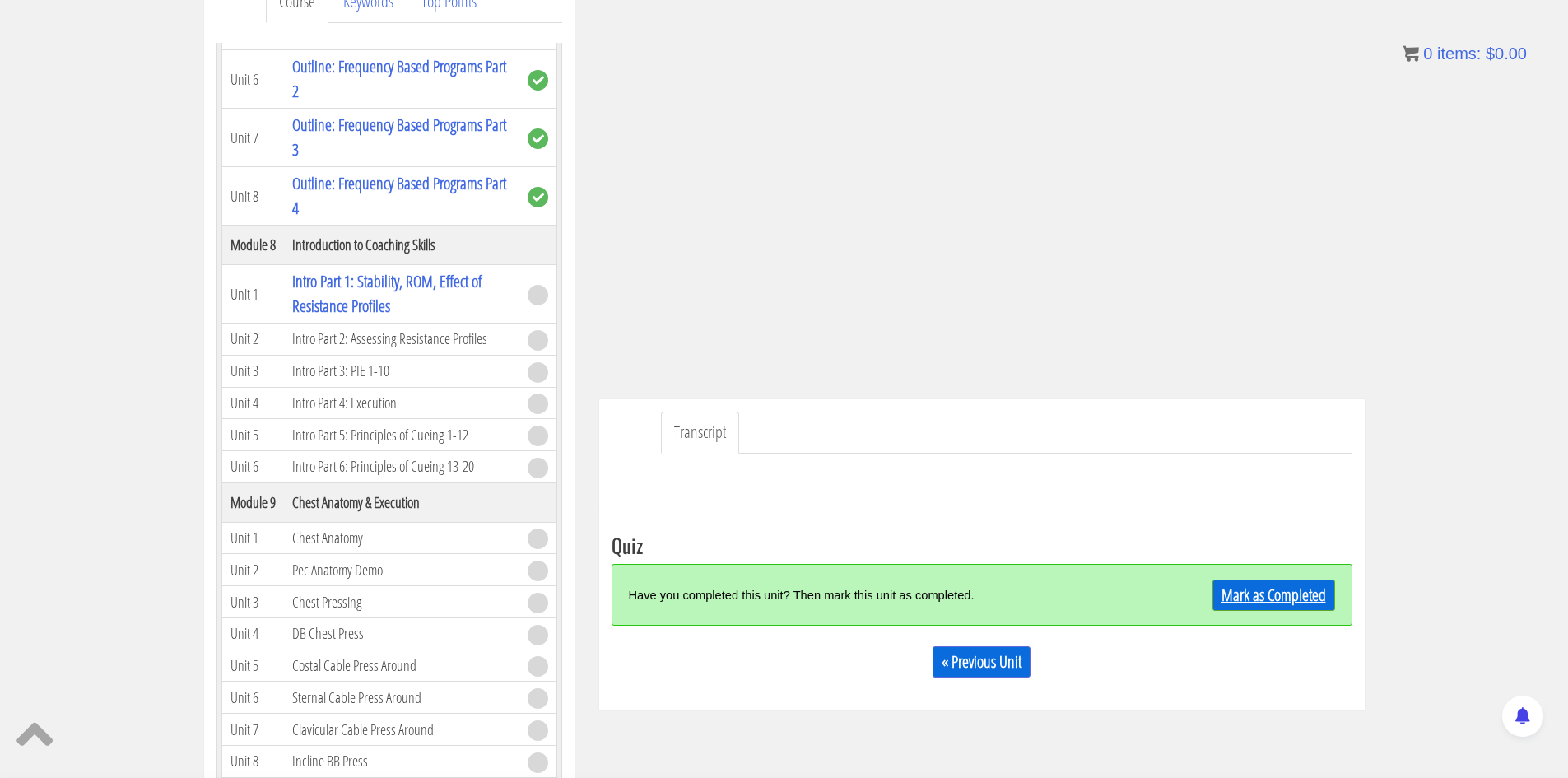
click at [1279, 596] on link "Mark as Completed" at bounding box center [1274, 594] width 122 height 31
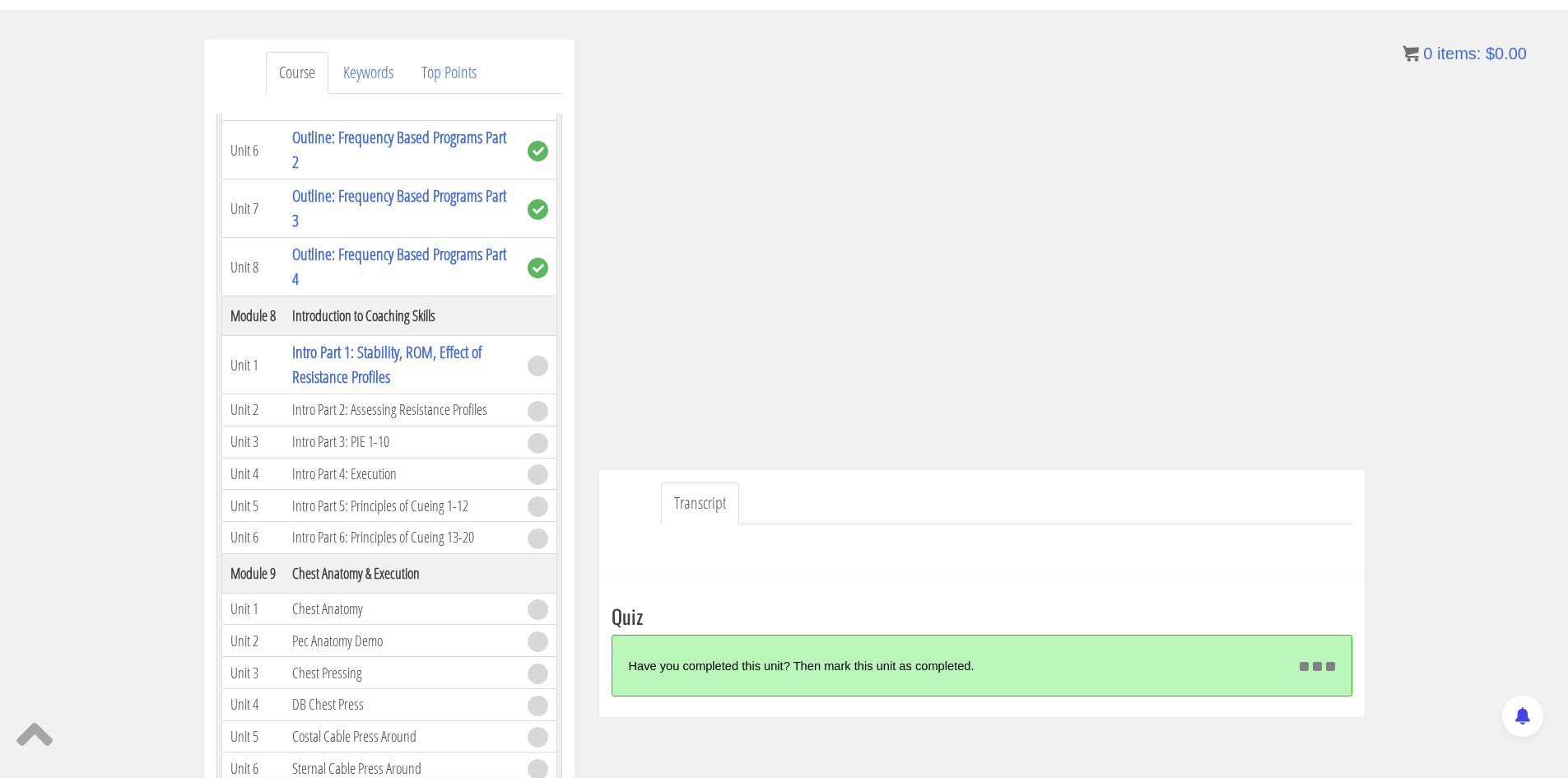
scroll to position [187, 0]
